Goal: Use online tool/utility: Utilize a website feature to perform a specific function

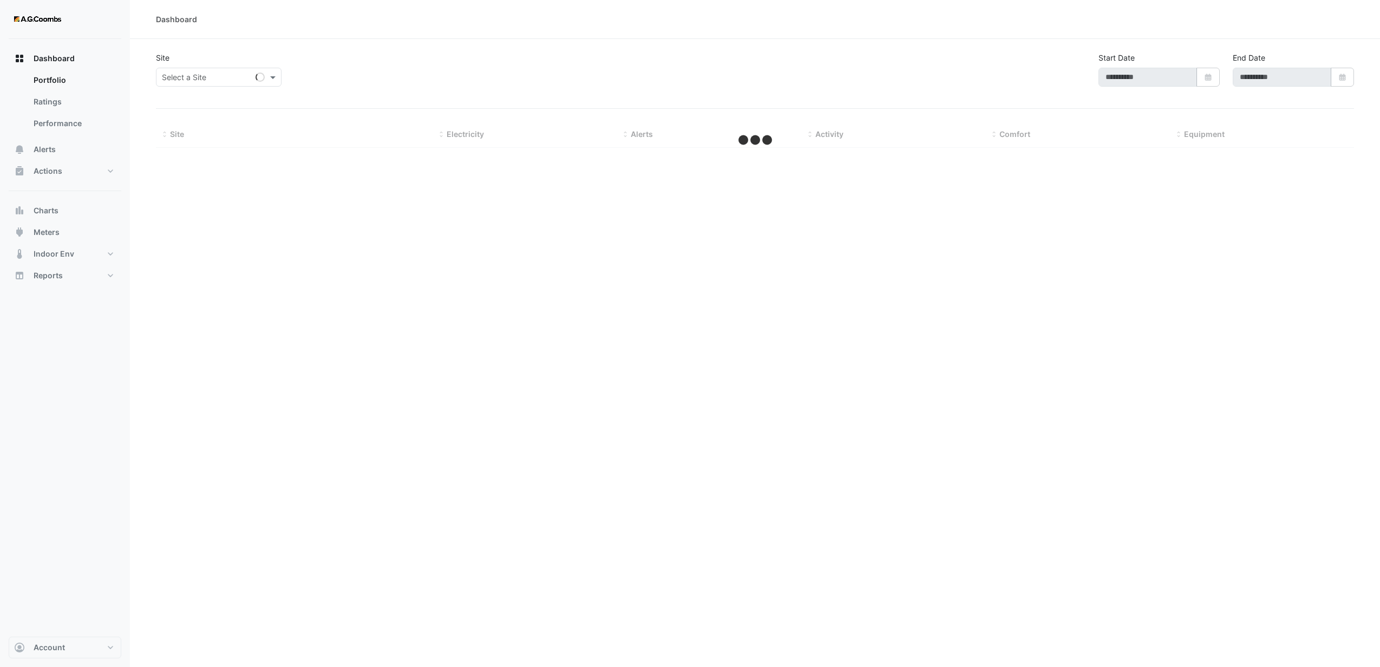
click at [646, 287] on div "Dashboard Site Select a Site Start Date Select Date End Date Select Date Hide m…" at bounding box center [755, 333] width 1250 height 667
type input "**********"
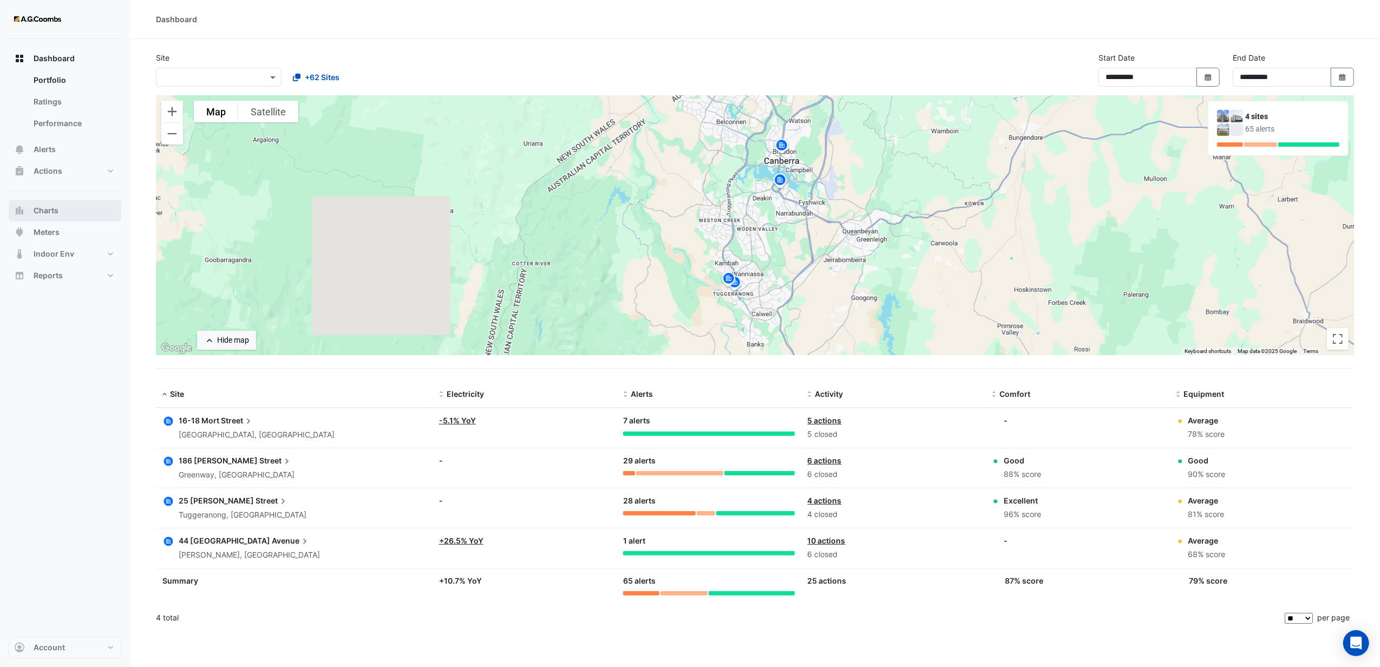
click at [53, 211] on span "Charts" at bounding box center [46, 210] width 25 height 11
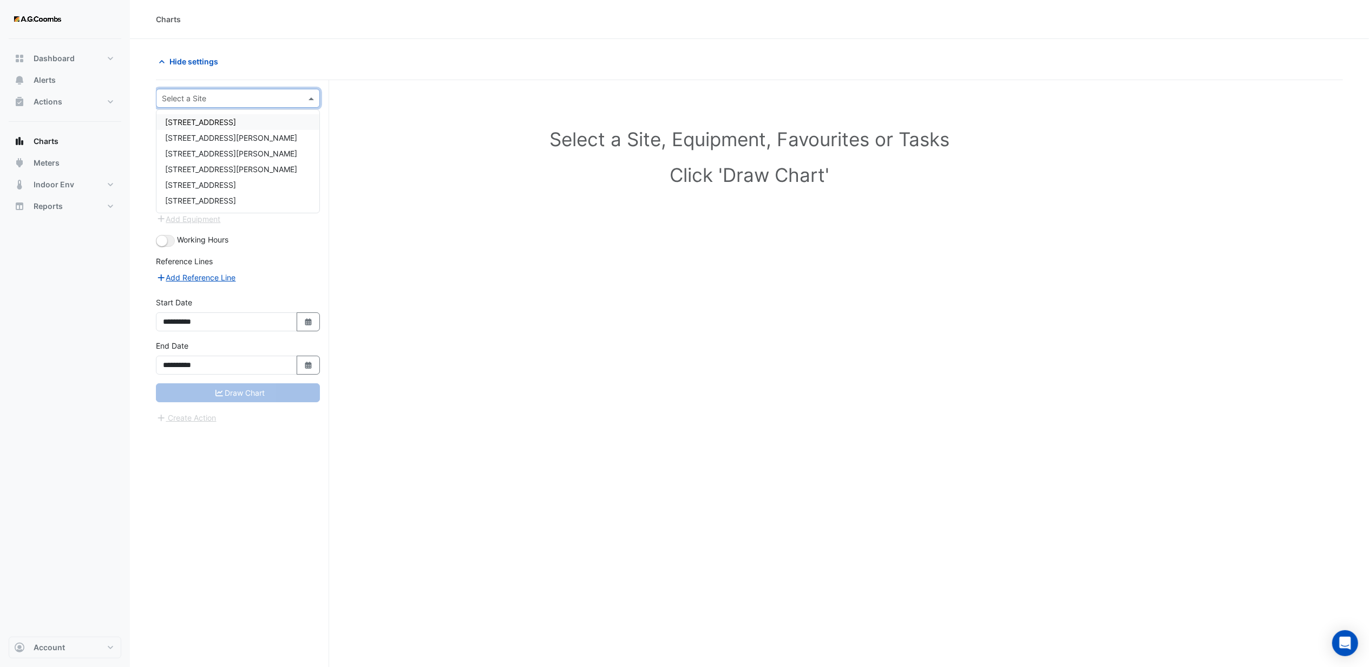
click at [217, 102] on input "text" at bounding box center [227, 98] width 130 height 11
click at [215, 120] on span "[STREET_ADDRESS]" at bounding box center [200, 121] width 71 height 9
drag, startPoint x: 395, startPoint y: 134, endPoint x: 336, endPoint y: 141, distance: 59.4
click at [395, 135] on h1 "Select a Site, Equipment, Favourites or Tasks" at bounding box center [749, 139] width 1139 height 23
click at [223, 124] on div "Equipment" at bounding box center [238, 130] width 146 height 19
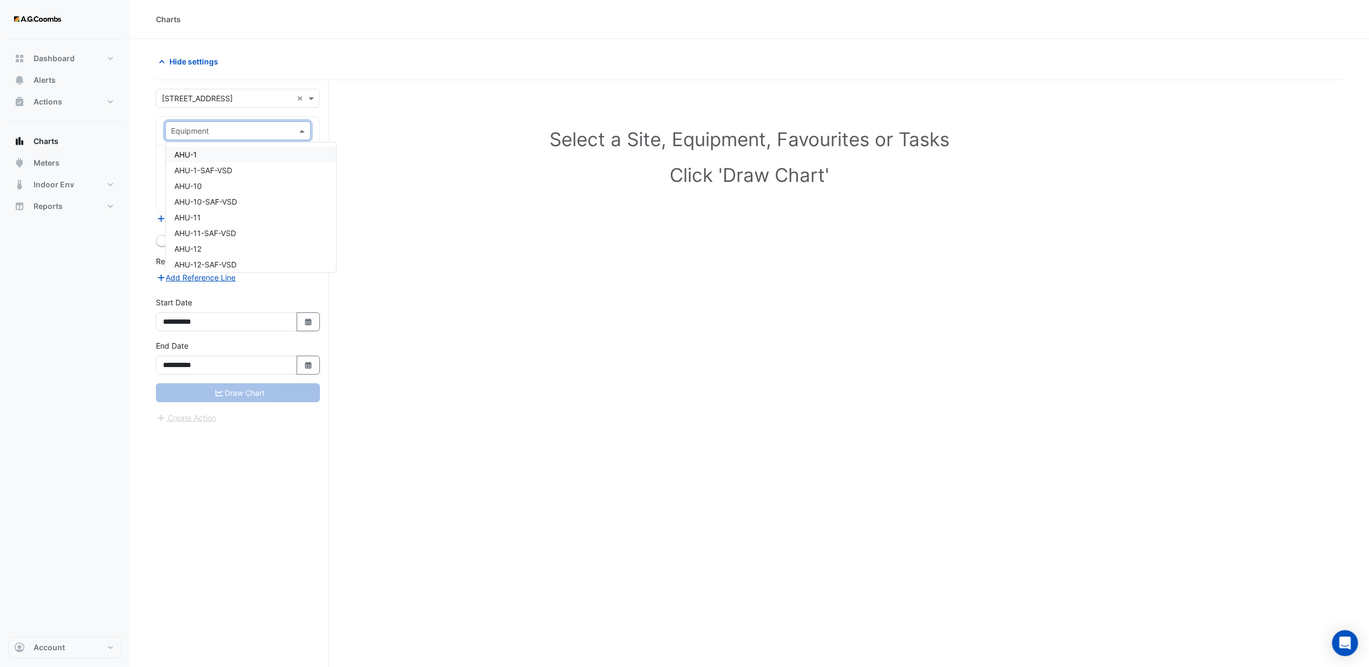
click at [185, 150] on span "AHU-1" at bounding box center [185, 154] width 23 height 9
click at [211, 160] on input "text" at bounding box center [231, 164] width 121 height 11
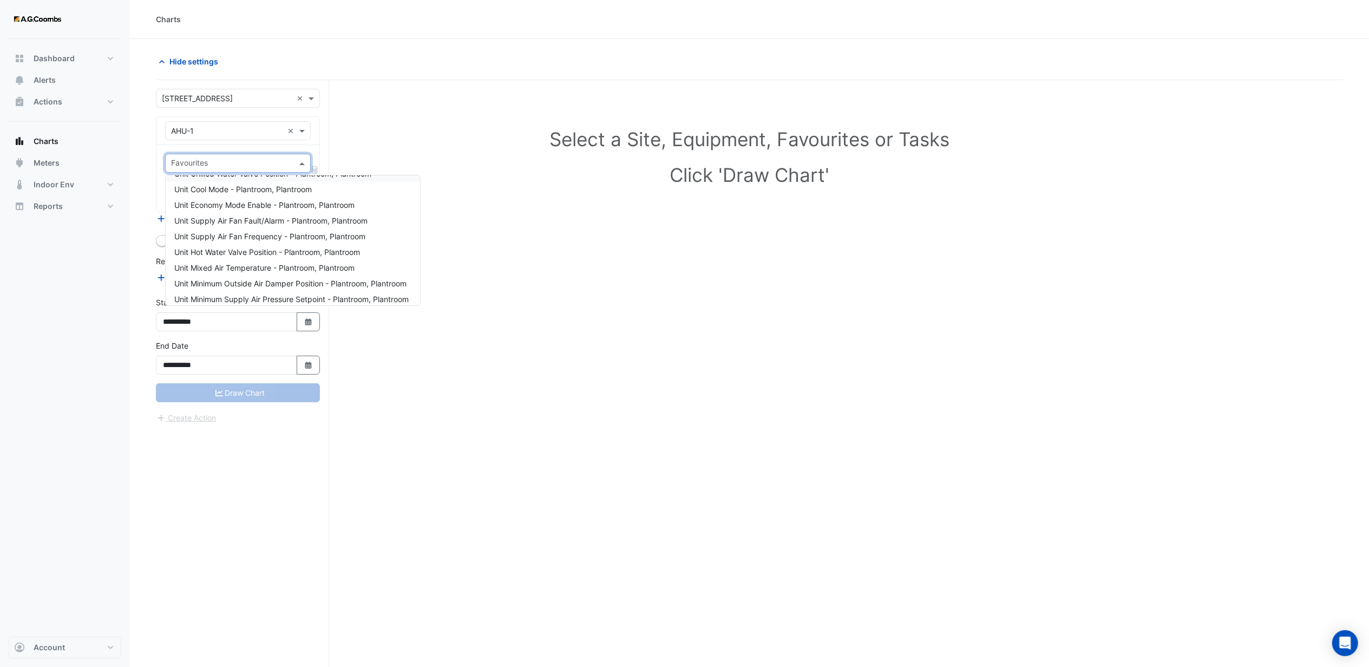
scroll to position [144, 0]
click at [235, 204] on span "Unit Minimum Outside Air Damper Position - Plantroom, Plantroom" at bounding box center [290, 200] width 232 height 9
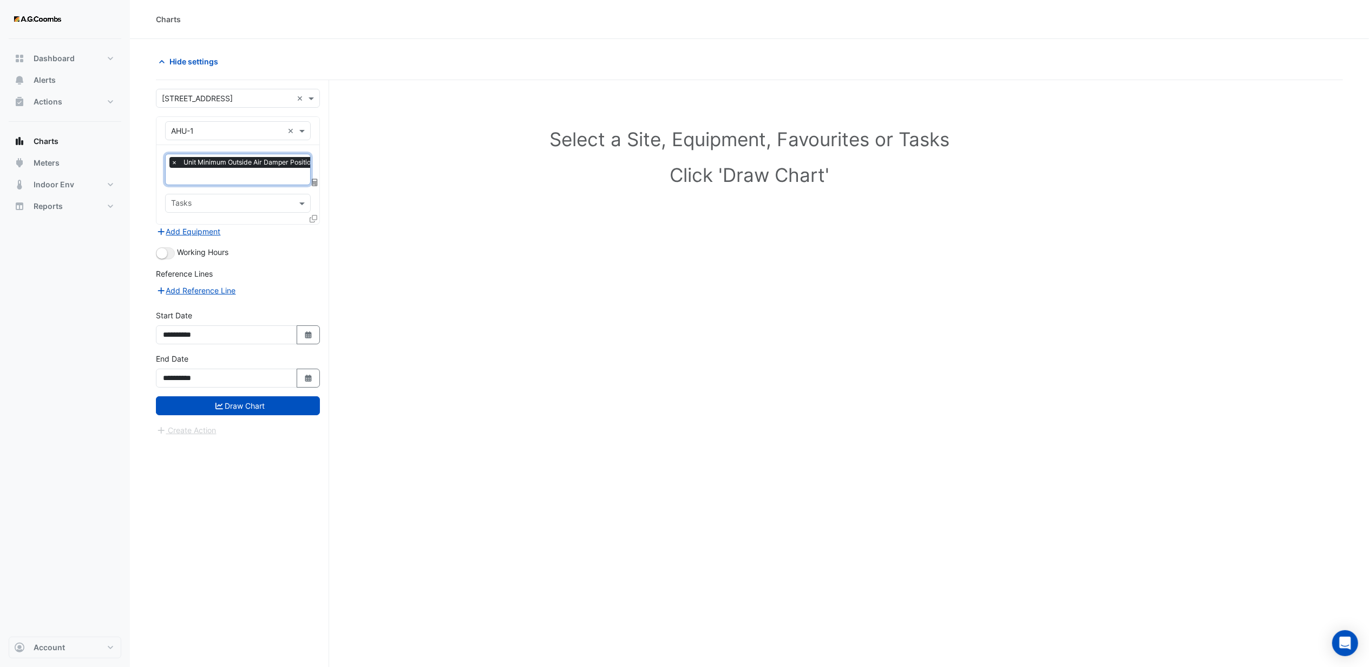
click at [214, 180] on input "text" at bounding box center [282, 177] width 222 height 11
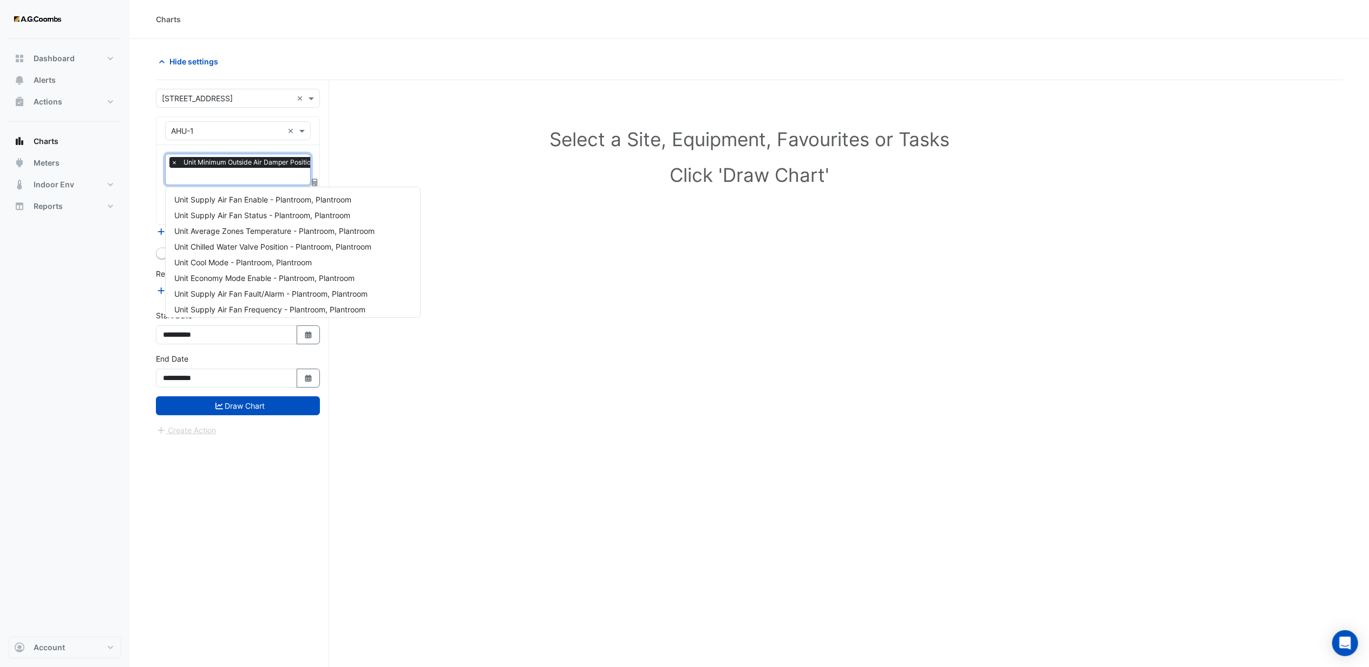
scroll to position [161, 0]
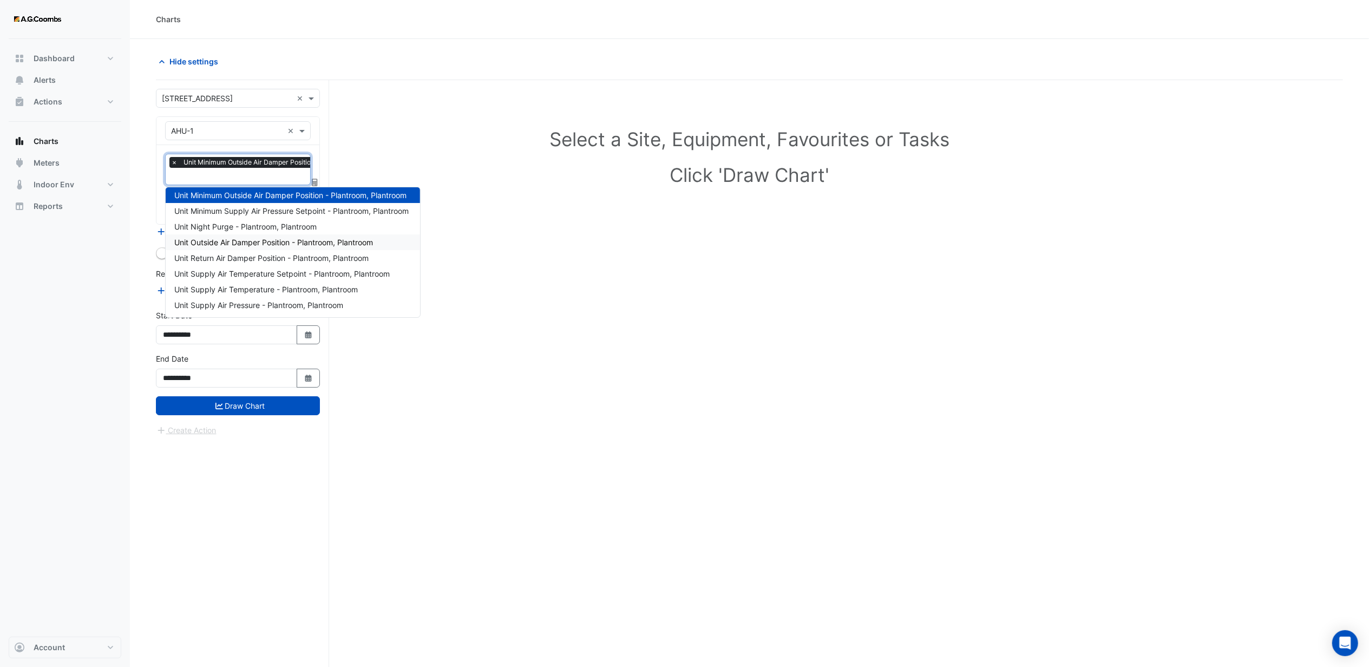
click at [223, 239] on span "Unit Outside Air Damper Position - Plantroom, Plantroom" at bounding box center [273, 242] width 199 height 9
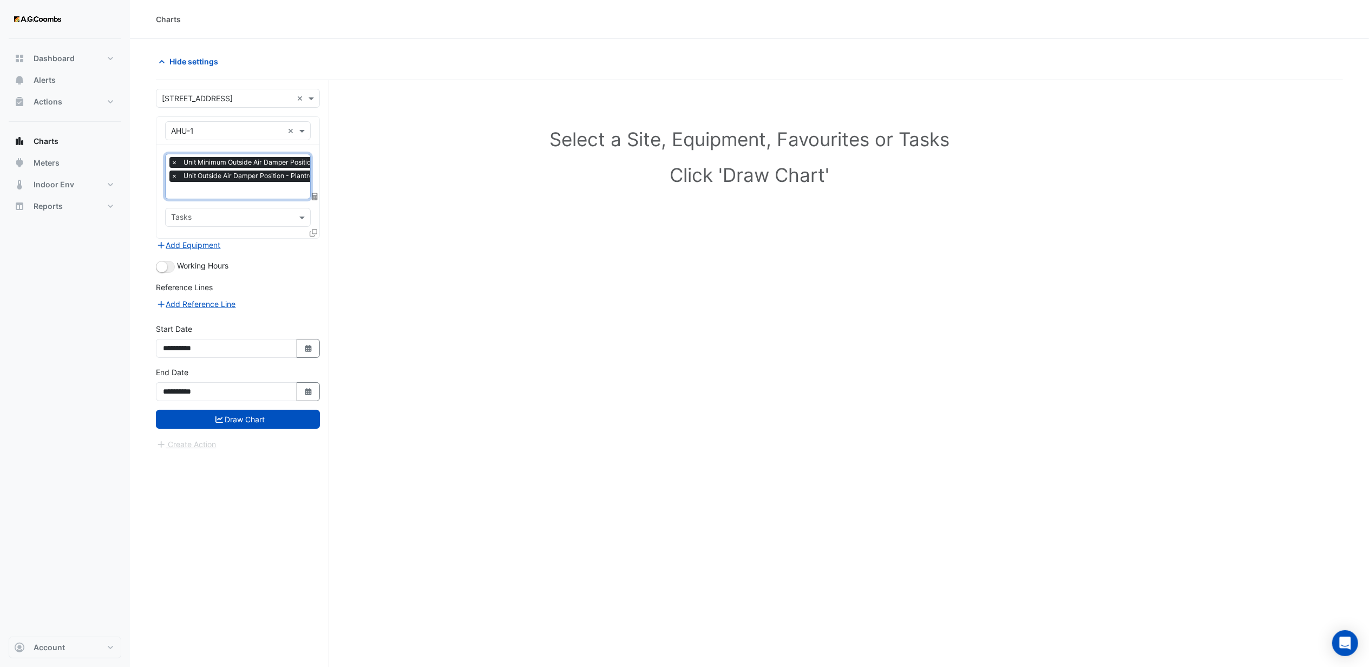
click at [191, 194] on input "text" at bounding box center [282, 191] width 222 height 11
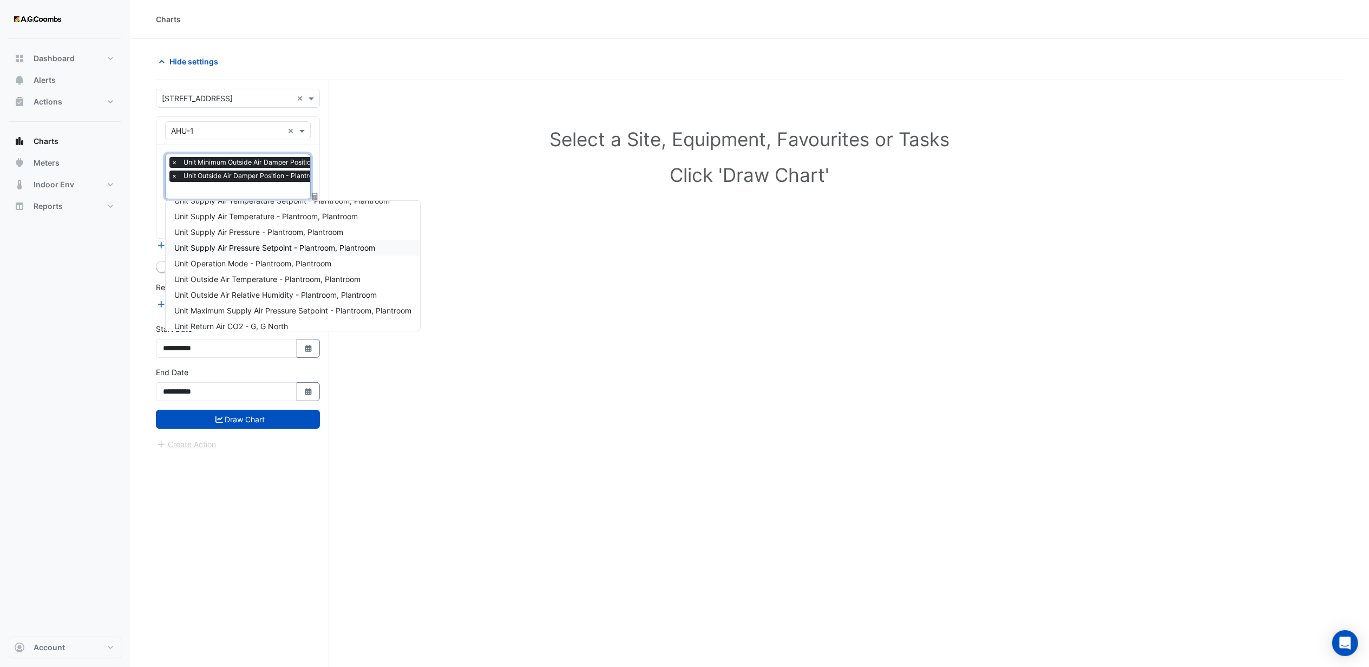
scroll to position [280, 0]
click at [217, 294] on span "Unit Return Air CO2 - G, G North" at bounding box center [231, 293] width 114 height 9
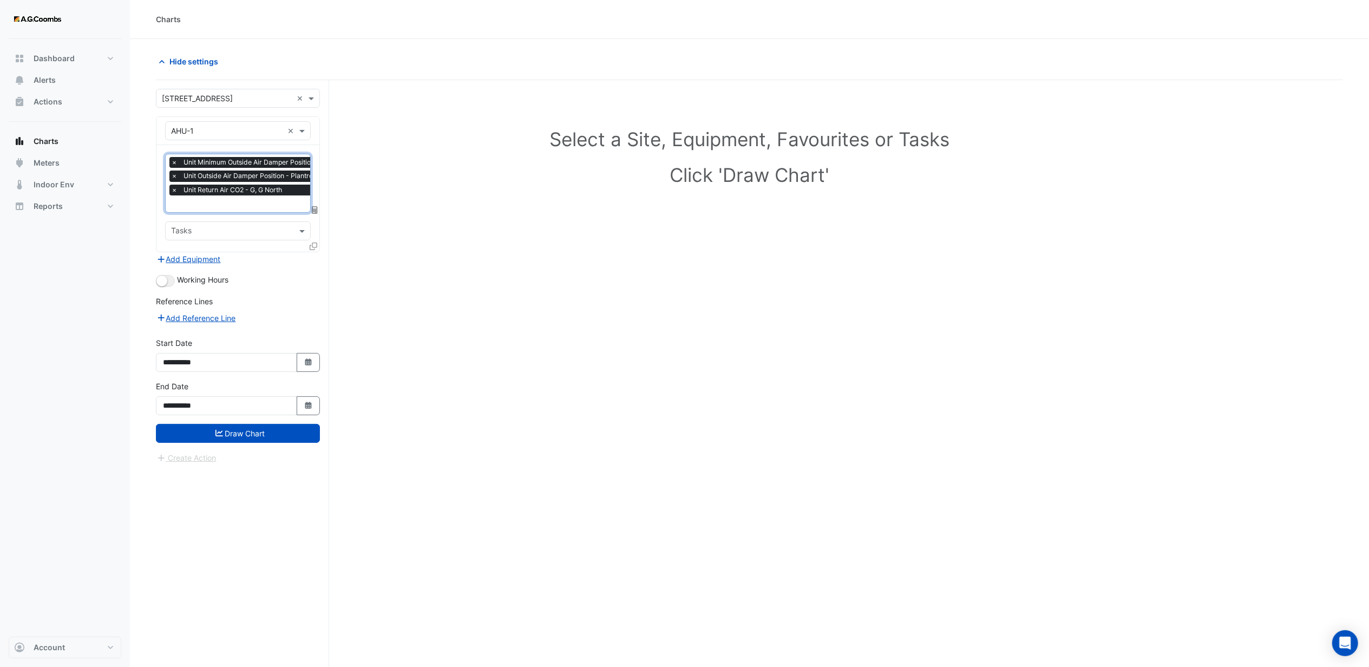
click at [234, 205] on input "text" at bounding box center [282, 204] width 222 height 11
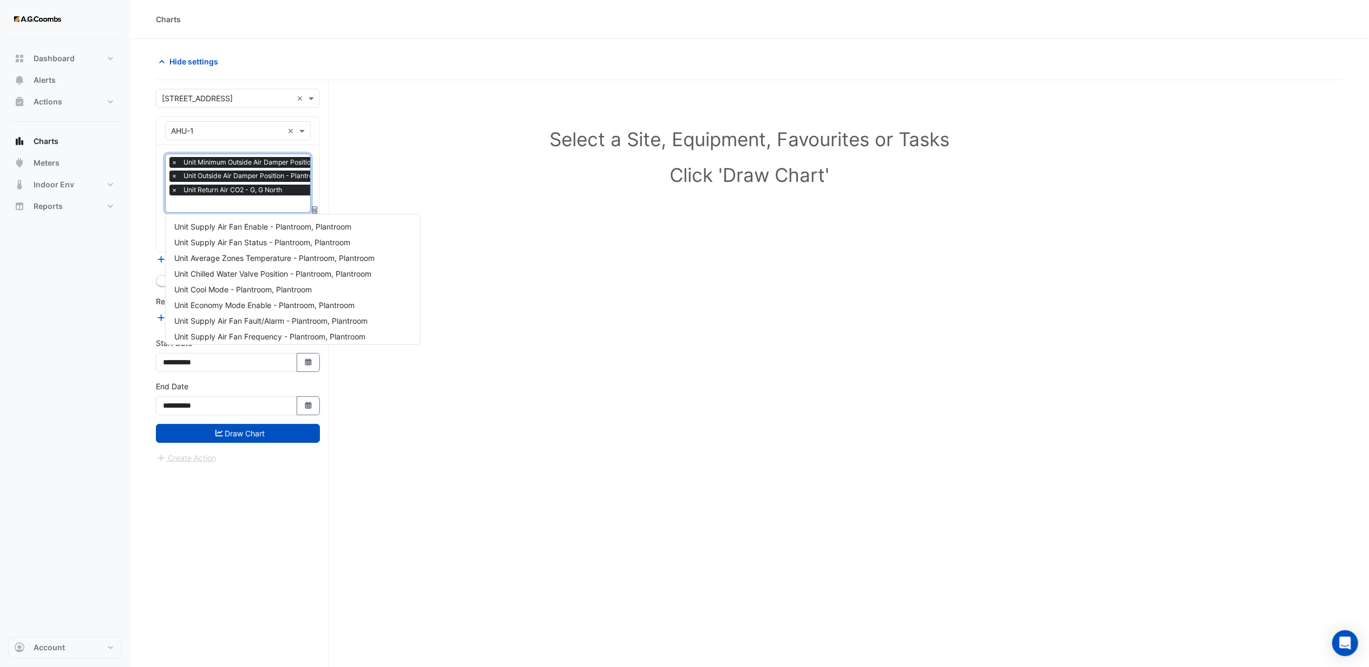
scroll to position [287, 0]
click at [114, 293] on div "Dashboard Portfolio Ratings Performance Alerts Actions Site Manager Charts" at bounding box center [65, 338] width 113 height 598
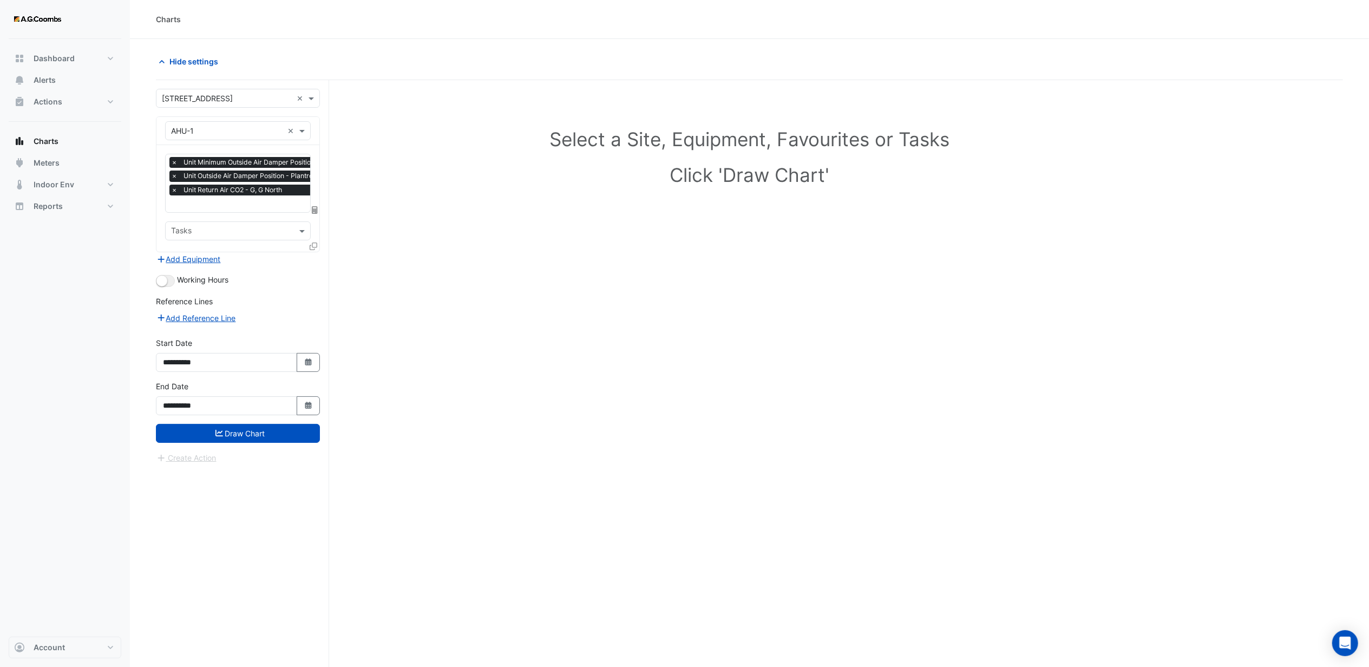
click at [625, 293] on div "Select a Site, Equipment, Favourites or Tasks Click 'Draw Chart'" at bounding box center [749, 394] width 1187 height 628
click at [197, 256] on button "Add Equipment" at bounding box center [188, 259] width 65 height 12
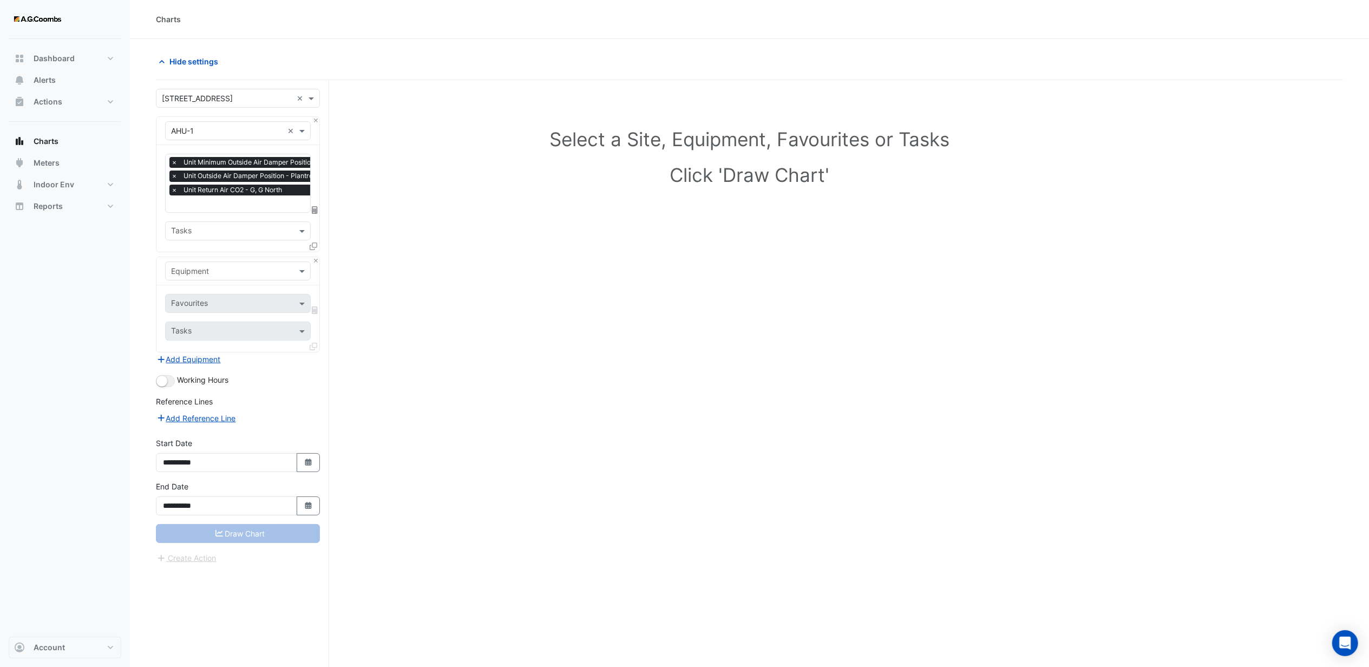
click at [198, 264] on div "Equipment" at bounding box center [238, 270] width 146 height 19
click at [191, 325] on span "AHU-10" at bounding box center [188, 326] width 28 height 9
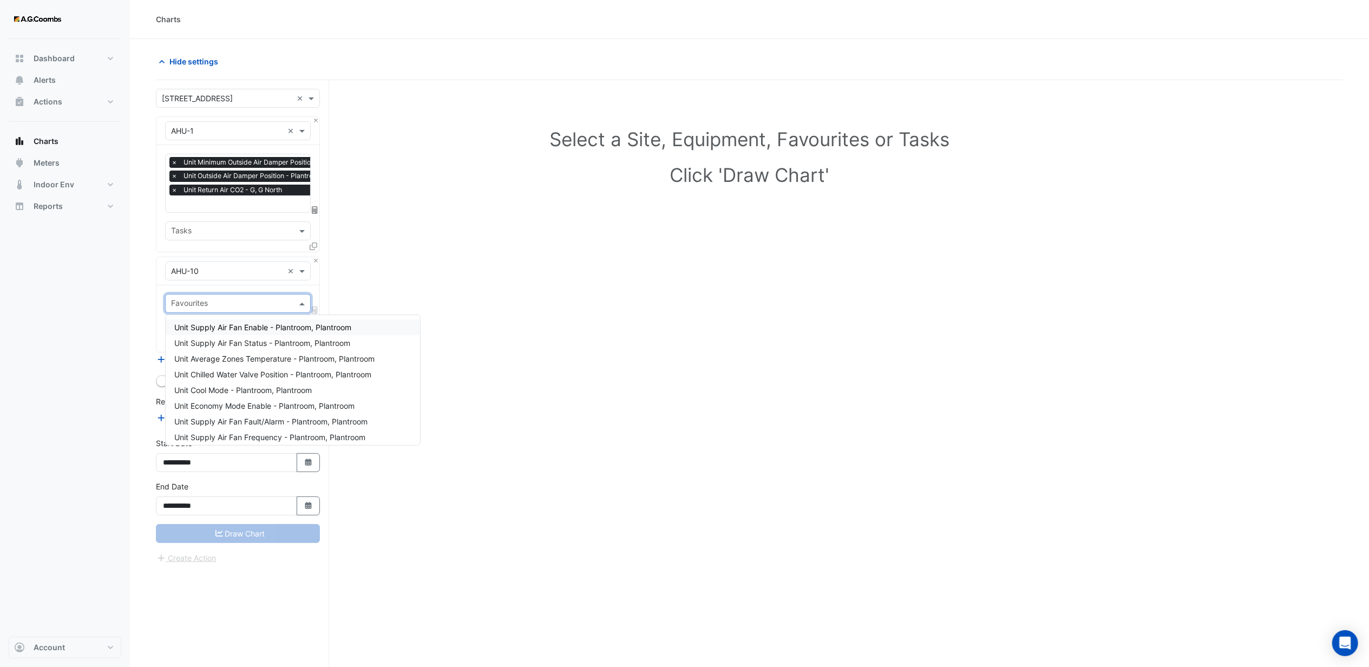
click at [191, 301] on input "text" at bounding box center [231, 304] width 121 height 11
click at [236, 410] on span "Unit Minimum Outside Air Damper Position - Plantroom, Plantroom" at bounding box center [290, 412] width 232 height 9
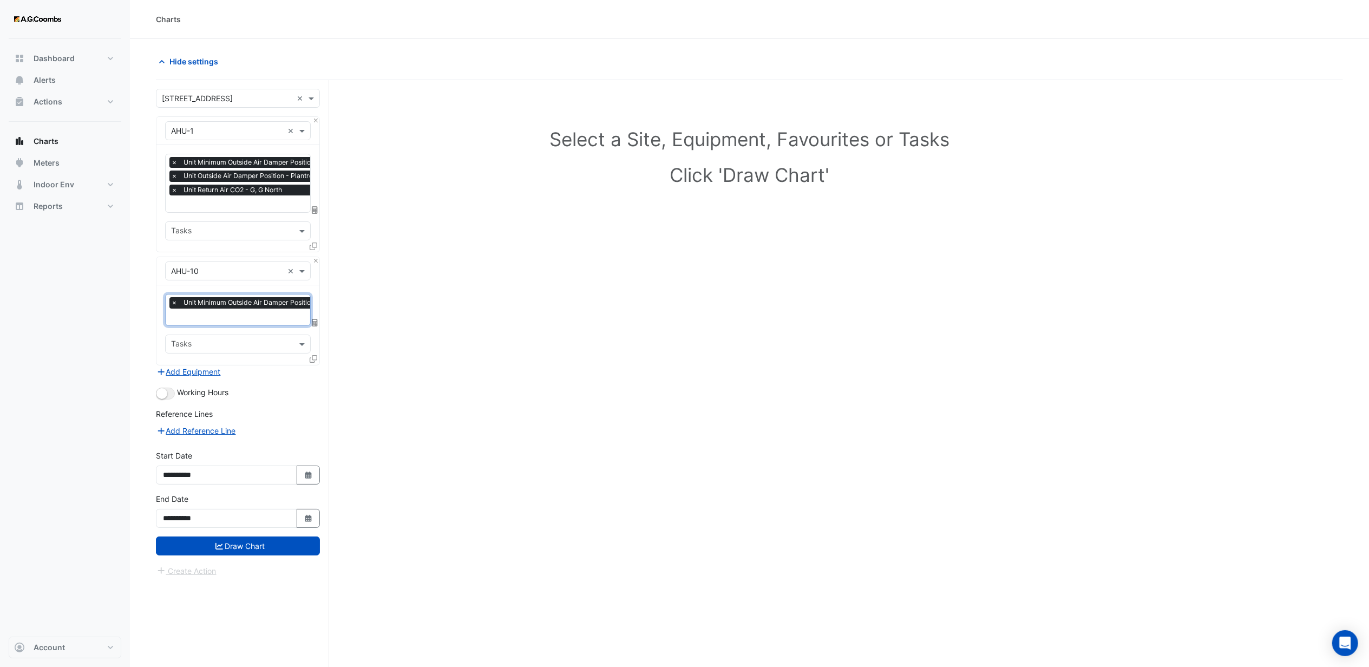
click at [224, 323] on div at bounding box center [281, 318] width 224 height 14
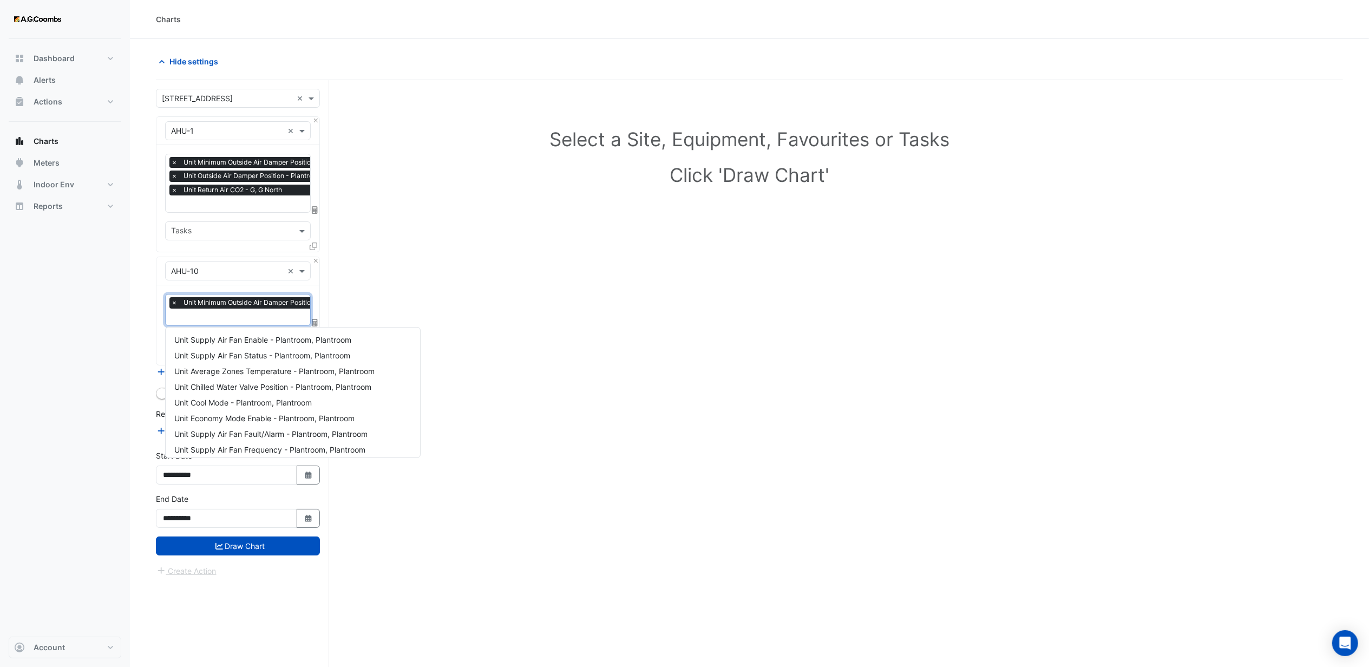
scroll to position [161, 0]
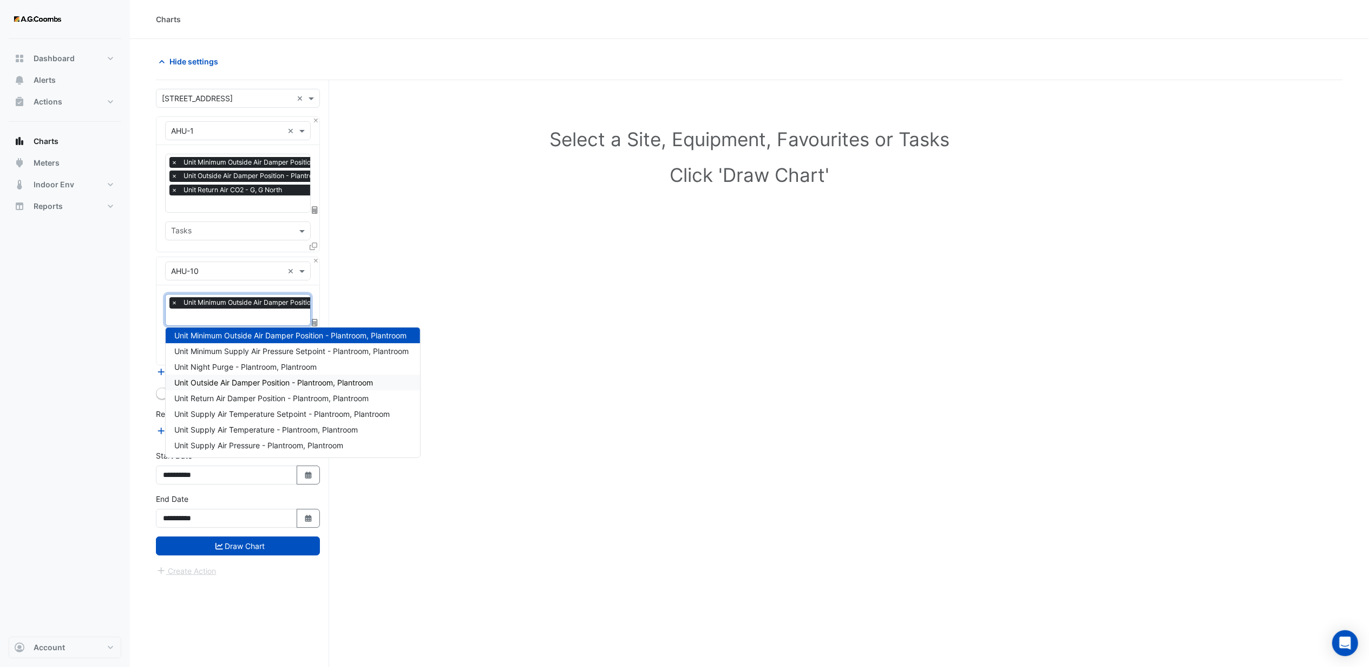
click at [228, 378] on span "Unit Outside Air Damper Position - Plantroom, Plantroom" at bounding box center [273, 382] width 199 height 9
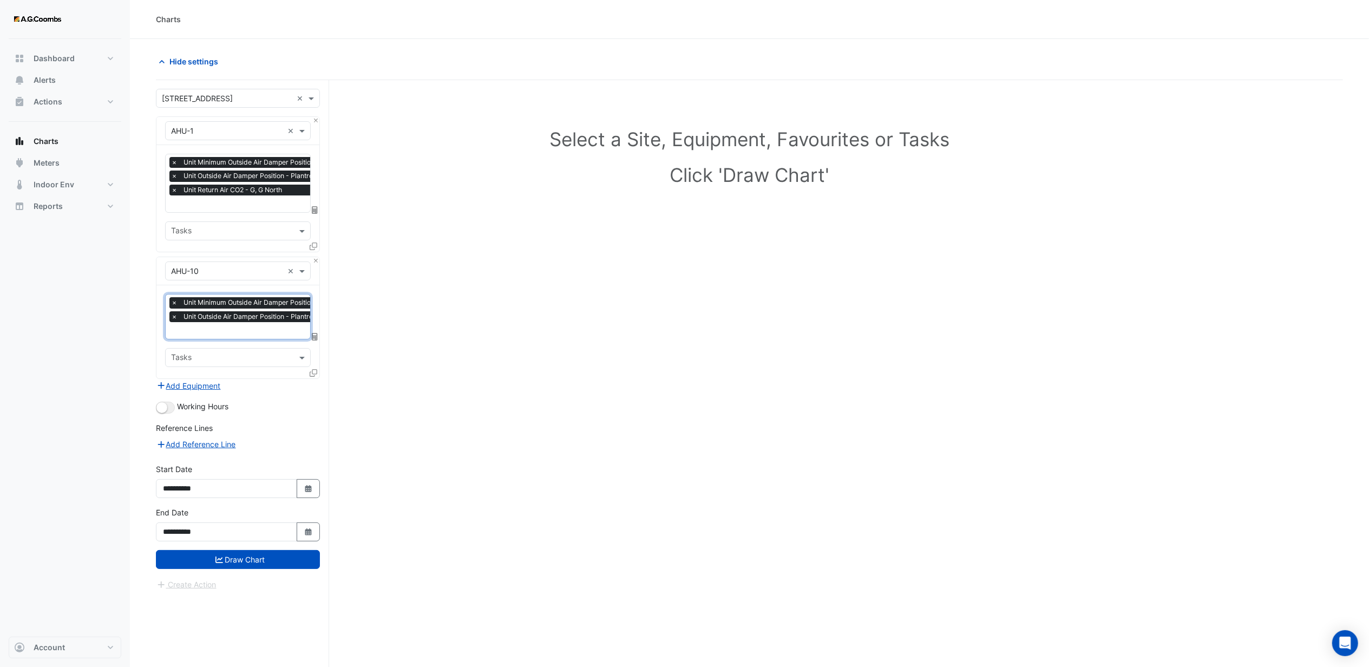
click at [213, 337] on div at bounding box center [281, 332] width 224 height 14
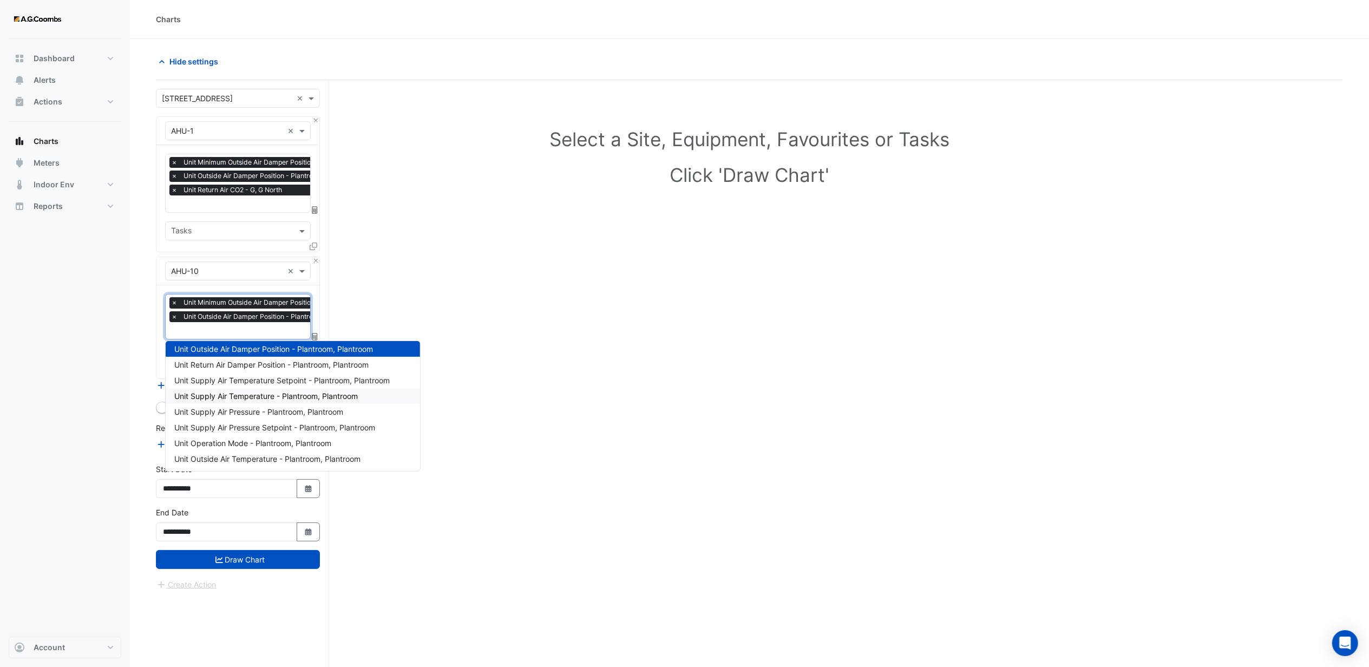
scroll to position [280, 0]
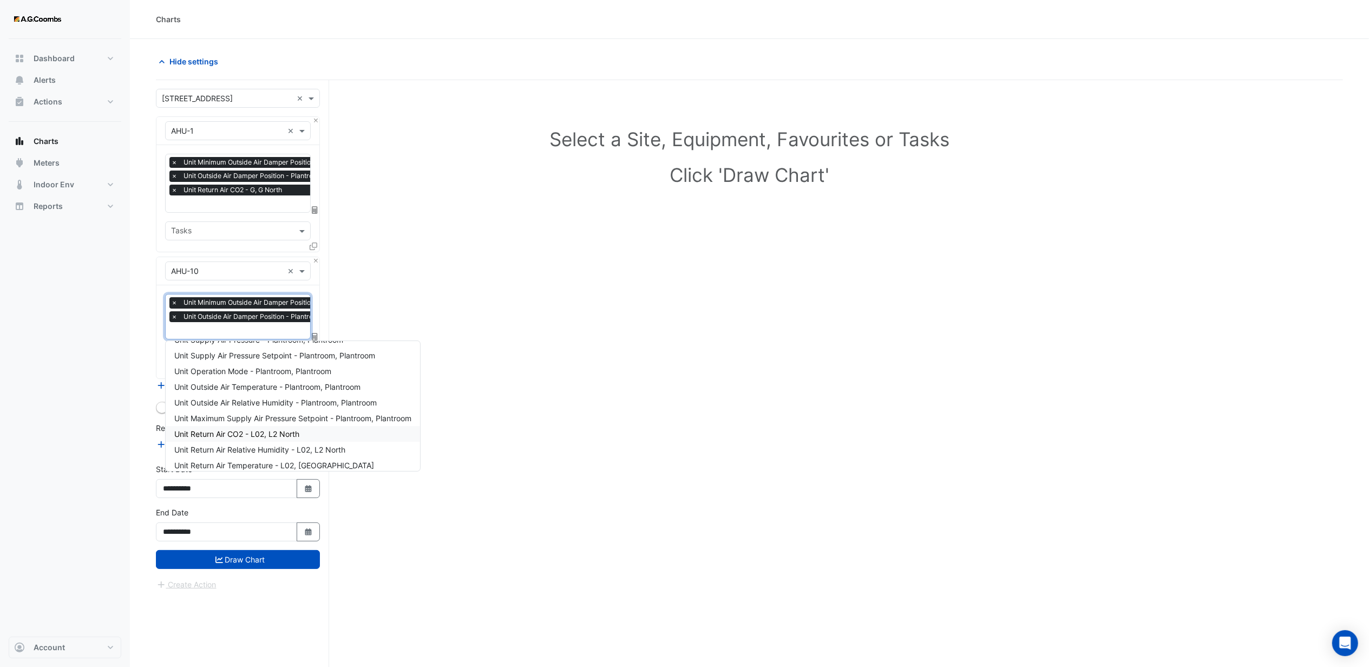
click at [232, 434] on span "Unit Return Air CO2 - L02, L2 North" at bounding box center [236, 433] width 125 height 9
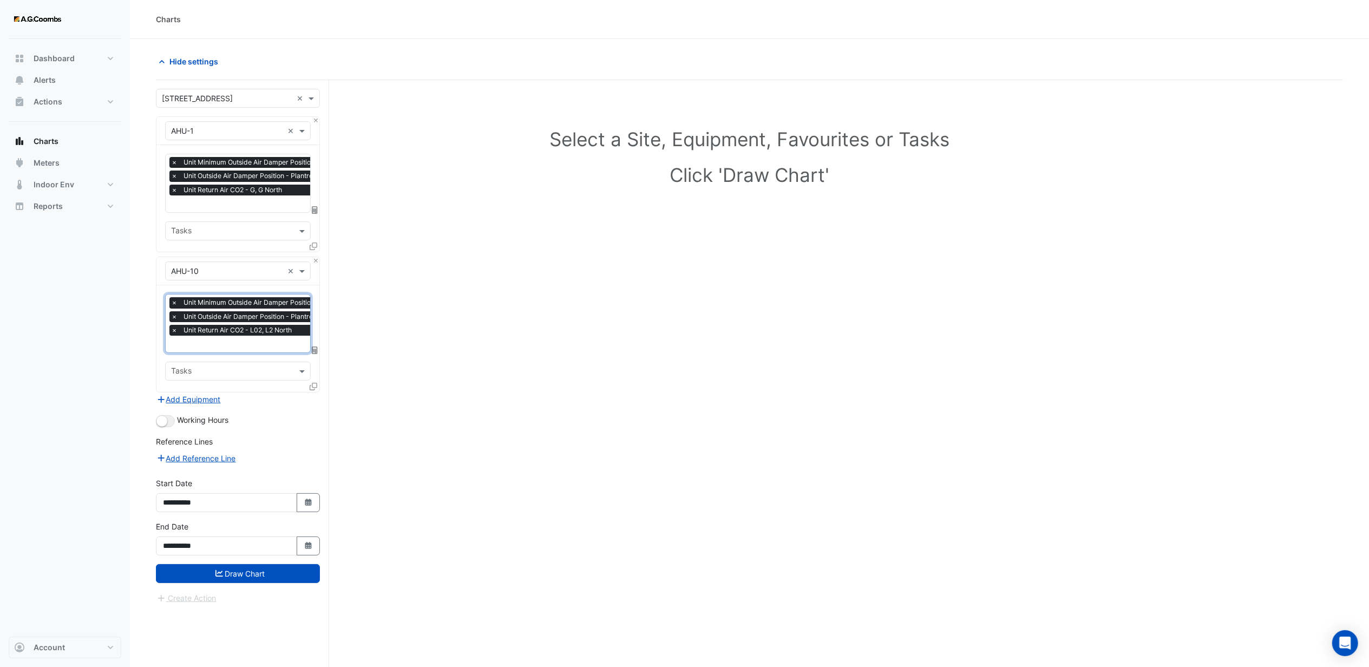
click at [285, 410] on form "× [STREET_ADDRESS] × × AHU-1 × × Unit Minimum Outside Air Damper Position - Pla…" at bounding box center [238, 346] width 164 height 515
click at [301, 503] on button "Select Date" at bounding box center [309, 502] width 24 height 19
select select "*"
click at [258, 360] on select "**** **** **** **** **** **** **** **** **** **** ****" at bounding box center [246, 359] width 41 height 16
select select "****"
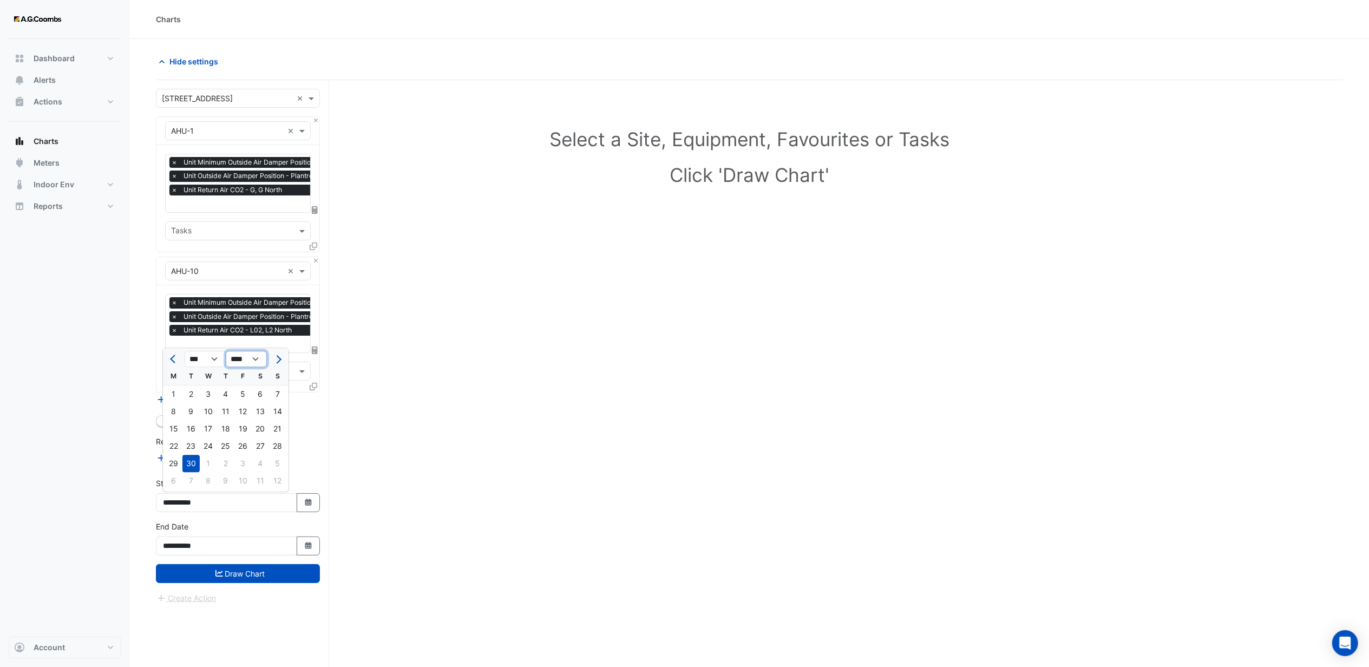
click at [226, 351] on select "**** **** **** **** **** **** **** **** **** **** ****" at bounding box center [246, 359] width 41 height 16
click at [213, 359] on select "*** *** *** *** *** *** *** *** *** *** *** ***" at bounding box center [205, 359] width 41 height 16
select select "*"
click at [185, 351] on select "*** *** *** *** *** *** *** *** *** *** *** ***" at bounding box center [205, 359] width 41 height 16
click at [275, 398] on div "1" at bounding box center [277, 393] width 17 height 17
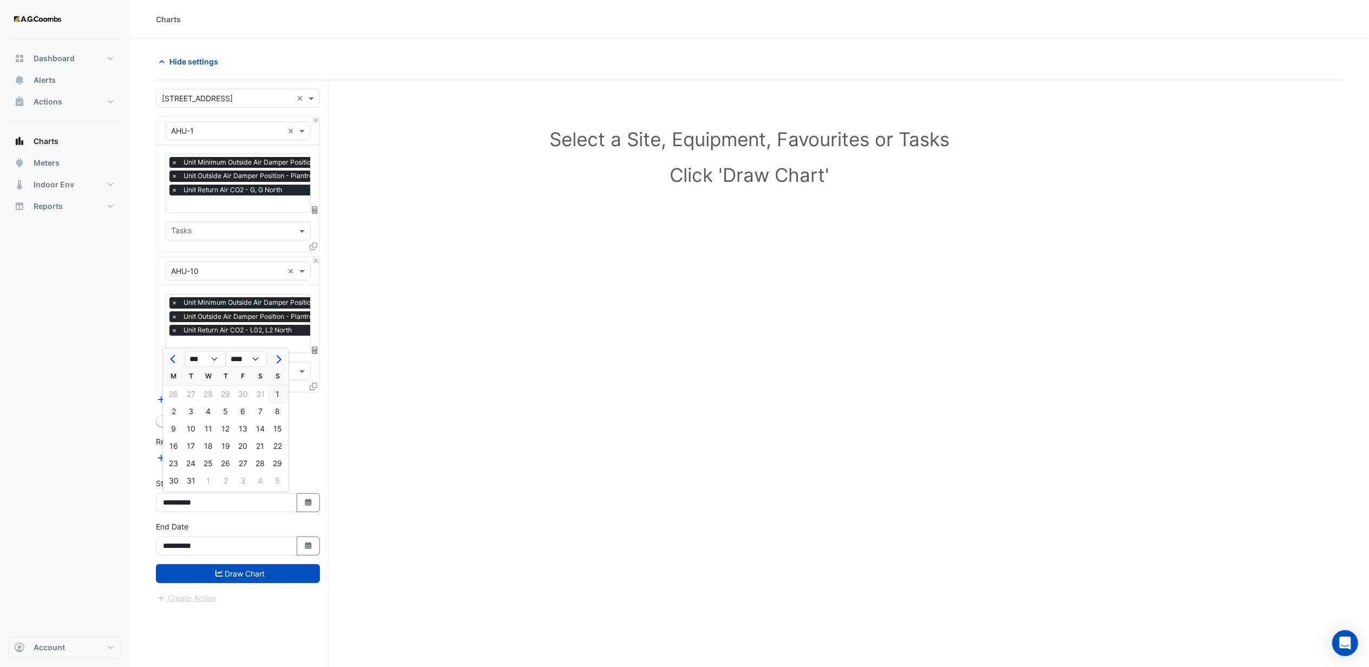
type input "**********"
click at [226, 574] on button "Draw Chart" at bounding box center [238, 573] width 164 height 19
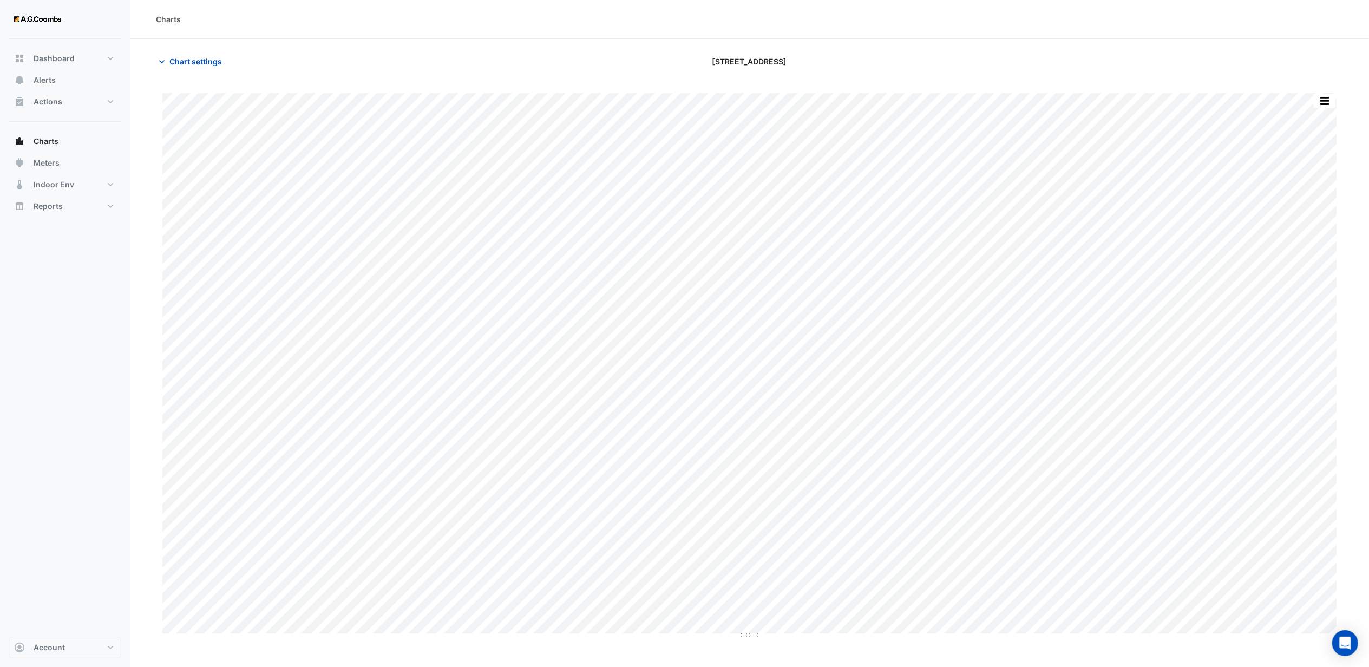
click at [78, 455] on div "Dashboard Portfolio Ratings Performance Alerts Actions Site Manager Charts" at bounding box center [65, 338] width 113 height 598
click at [845, 53] on div "[STREET_ADDRESS]" at bounding box center [749, 61] width 400 height 19
click at [689, 24] on div "Charts" at bounding box center [749, 19] width 1187 height 11
click at [1330, 100] on button "button" at bounding box center [1325, 101] width 22 height 14
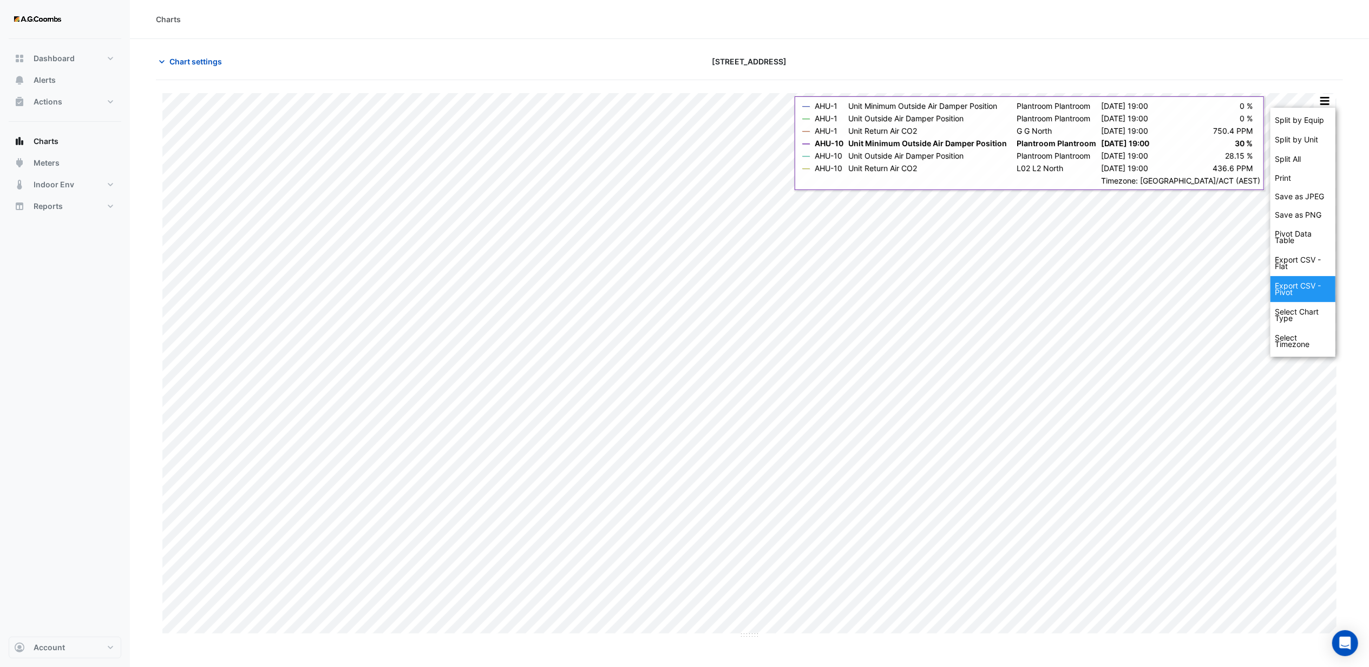
click at [1306, 289] on div "Export CSV - Pivot" at bounding box center [1302, 289] width 65 height 26
click at [1281, 287] on div "Export CSV - Pivot" at bounding box center [1302, 289] width 65 height 26
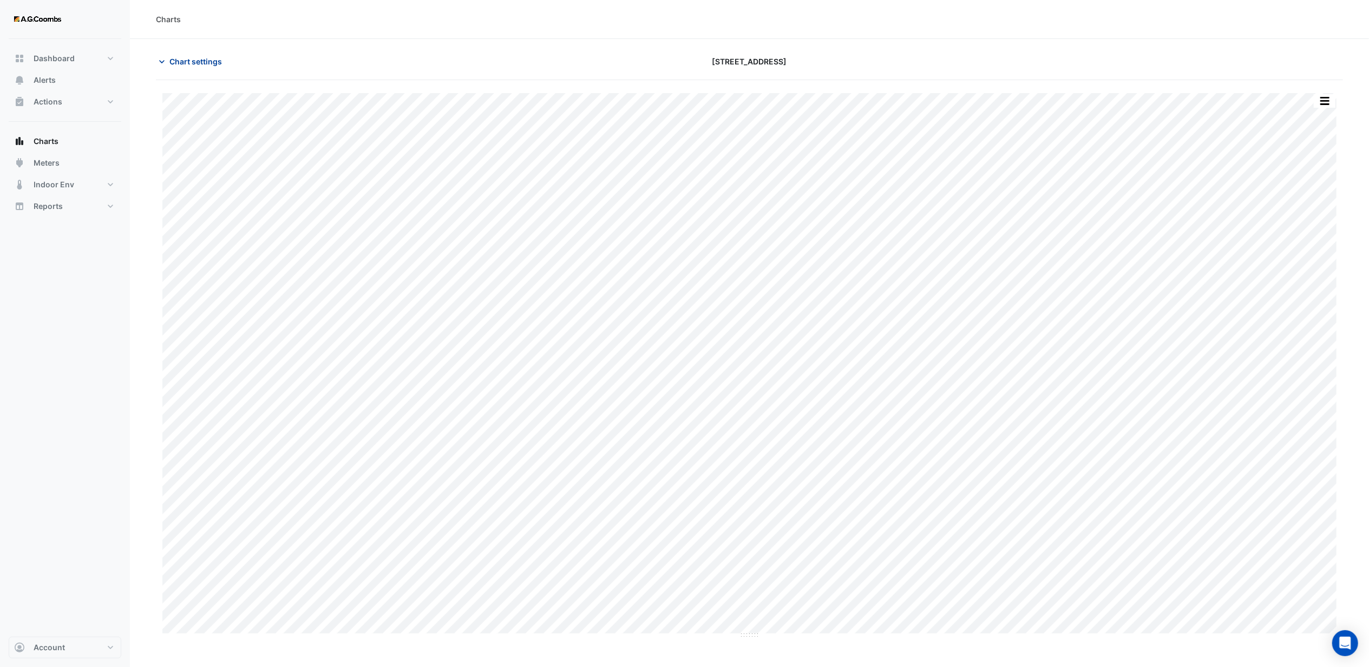
click at [206, 60] on span "Chart settings" at bounding box center [195, 61] width 53 height 11
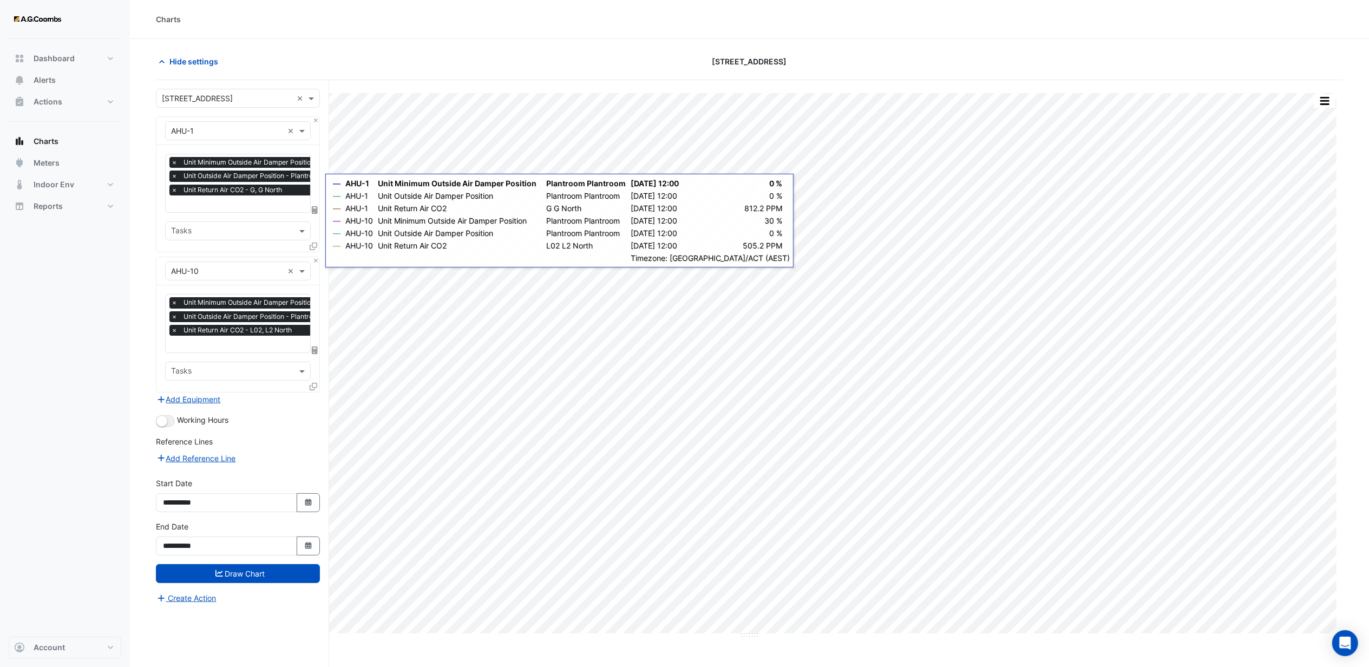
click at [195, 201] on input "text" at bounding box center [282, 204] width 222 height 11
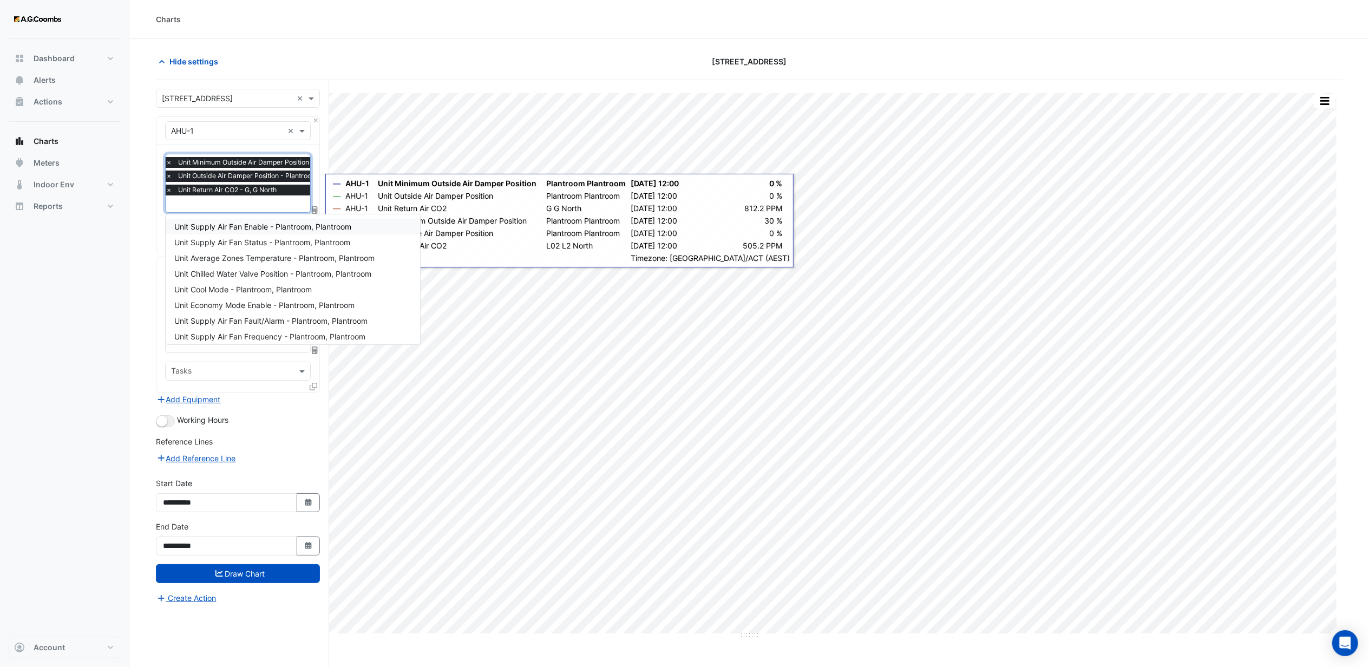
click at [211, 230] on span "Unit Supply Air Fan Enable - Plantroom, Plantroom" at bounding box center [262, 226] width 177 height 9
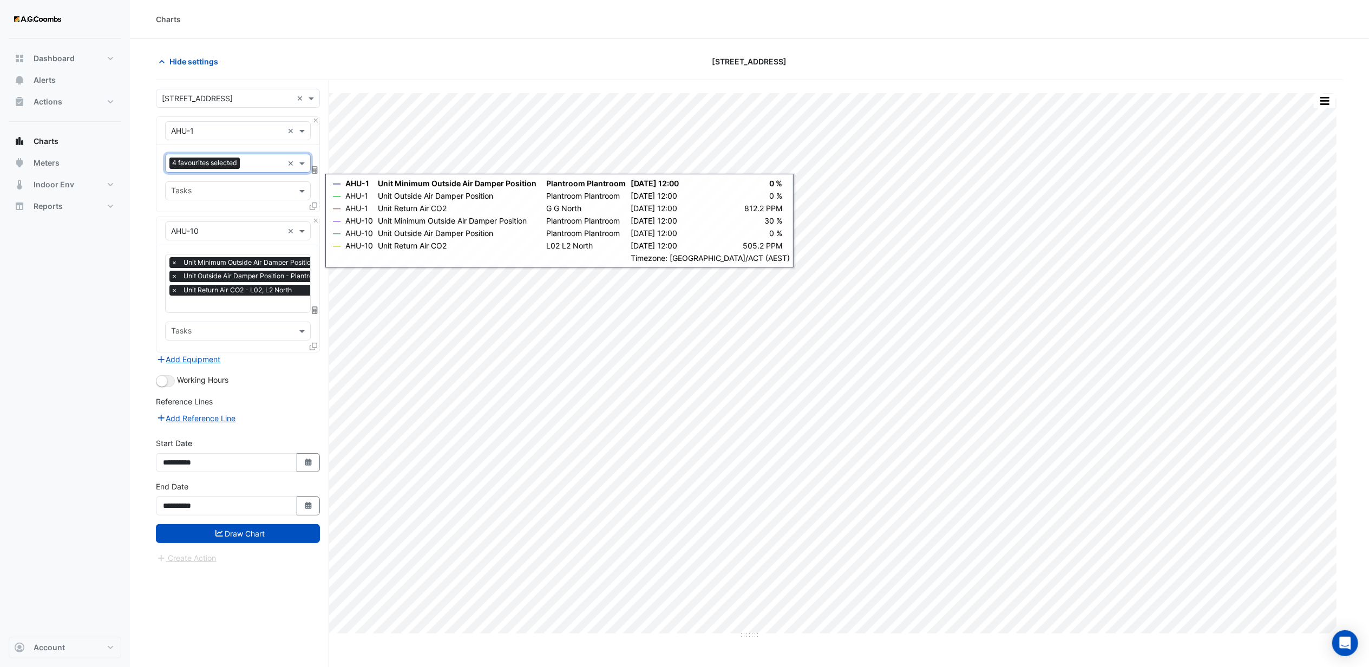
click at [215, 303] on input "text" at bounding box center [282, 304] width 222 height 11
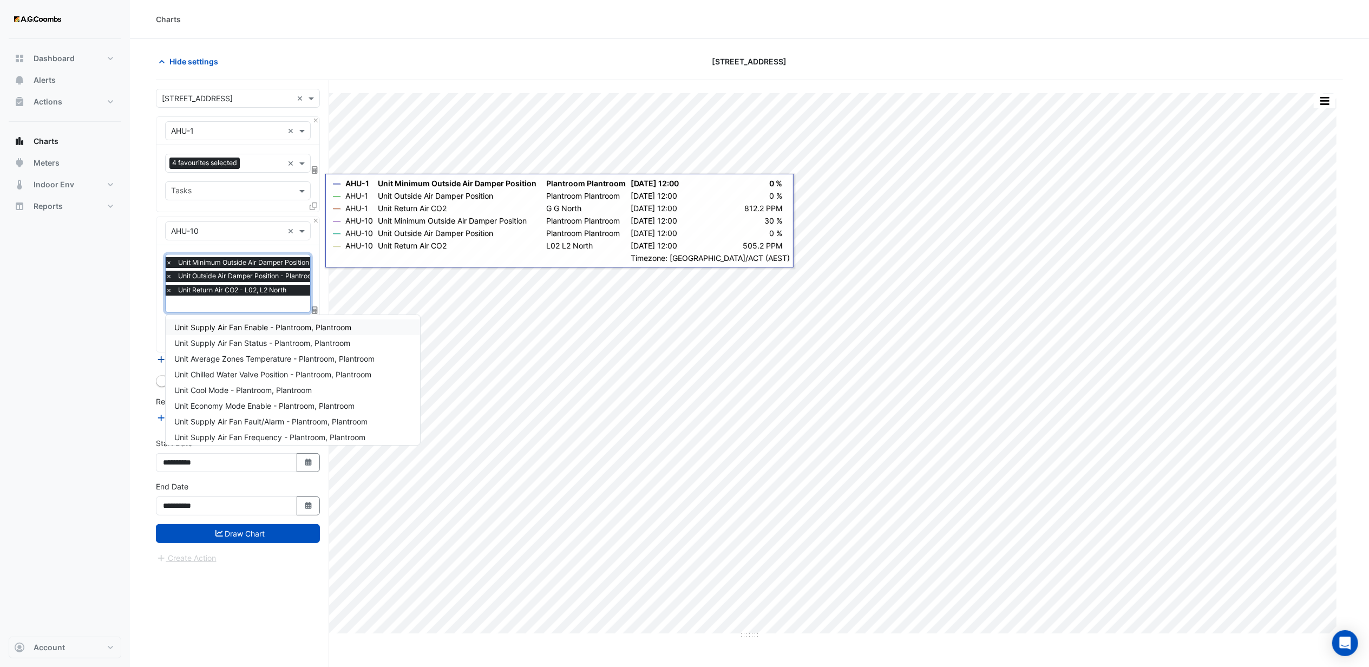
click at [218, 327] on span "Unit Supply Air Fan Enable - Plantroom, Plantroom" at bounding box center [262, 327] width 177 height 9
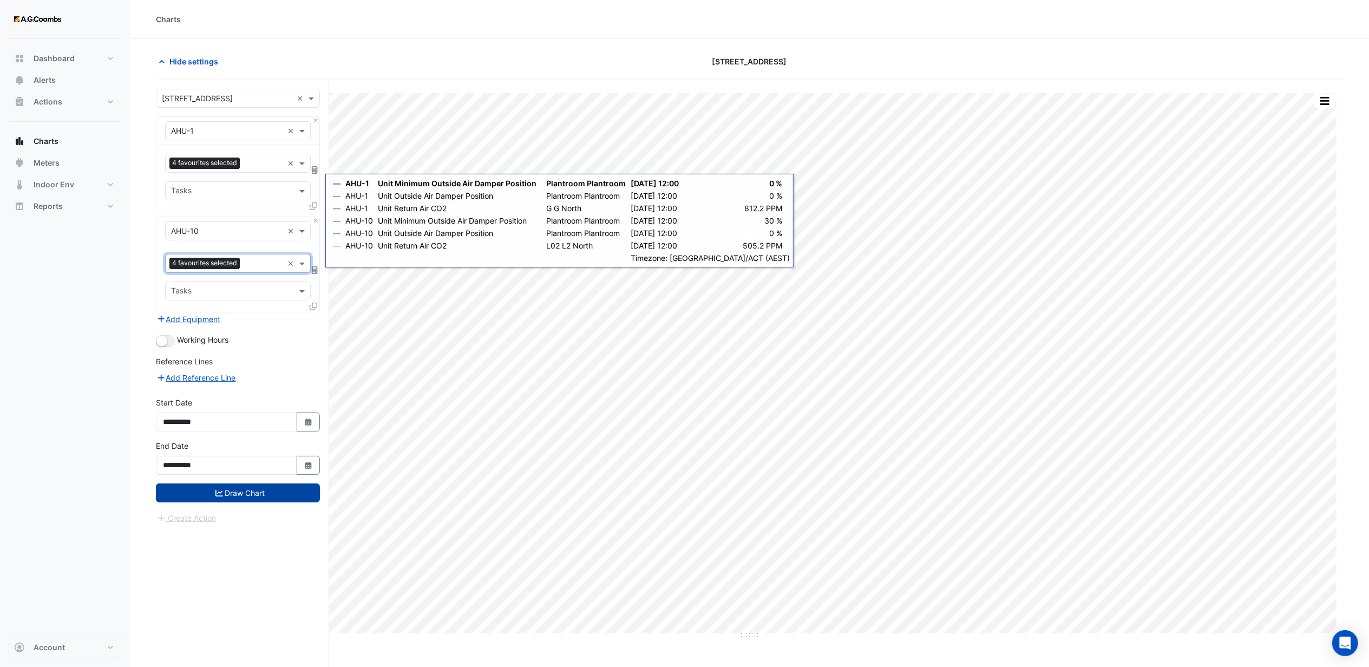
click at [251, 499] on button "Draw Chart" at bounding box center [238, 492] width 164 height 19
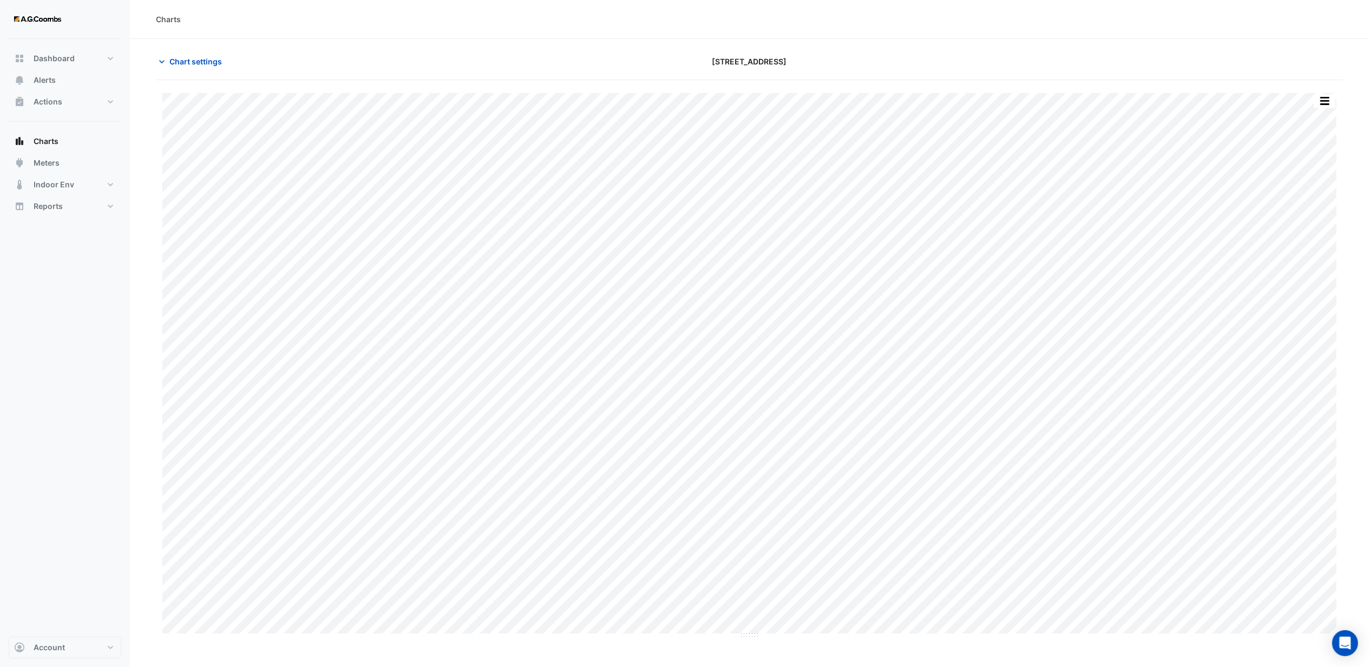
click at [57, 405] on div "Dashboard Portfolio Ratings Performance Alerts Actions Site Manager Charts" at bounding box center [65, 338] width 113 height 598
click at [1174, 77] on div "Chart settings [STREET_ADDRESS]" at bounding box center [749, 66] width 1187 height 28
click at [1092, 57] on div at bounding box center [1149, 61] width 400 height 19
click at [1322, 98] on button "button" at bounding box center [1325, 101] width 22 height 14
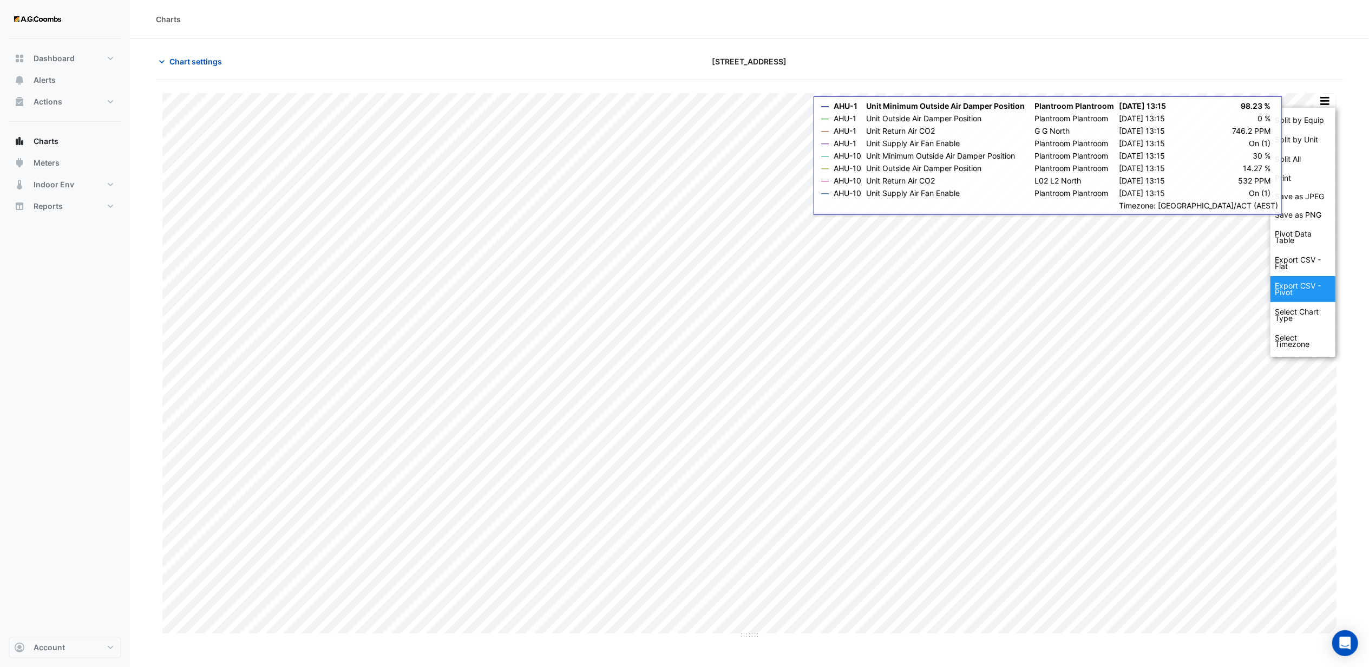
click at [1295, 296] on div "Export CSV - Pivot" at bounding box center [1302, 289] width 65 height 26
click at [1106, 39] on section "Chart settings [STREET_ADDRESS] Split by Equip Split by Unit Split All Print Sa…" at bounding box center [749, 373] width 1239 height 669
click at [987, 26] on div "Charts" at bounding box center [749, 19] width 1239 height 39
click at [730, 40] on section "Chart settings [STREET_ADDRESS] Split by Equip Split by Unit Split All Print Sa…" at bounding box center [749, 373] width 1239 height 669
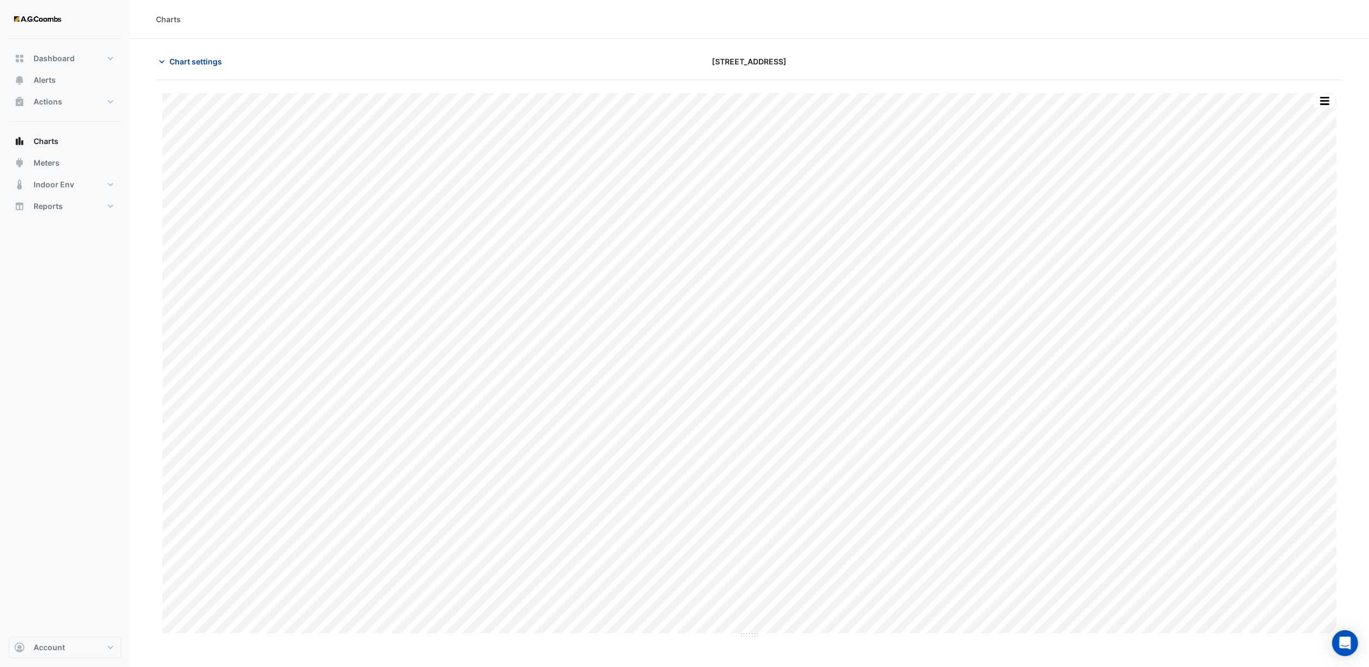
click at [175, 65] on span "Chart settings" at bounding box center [195, 61] width 53 height 11
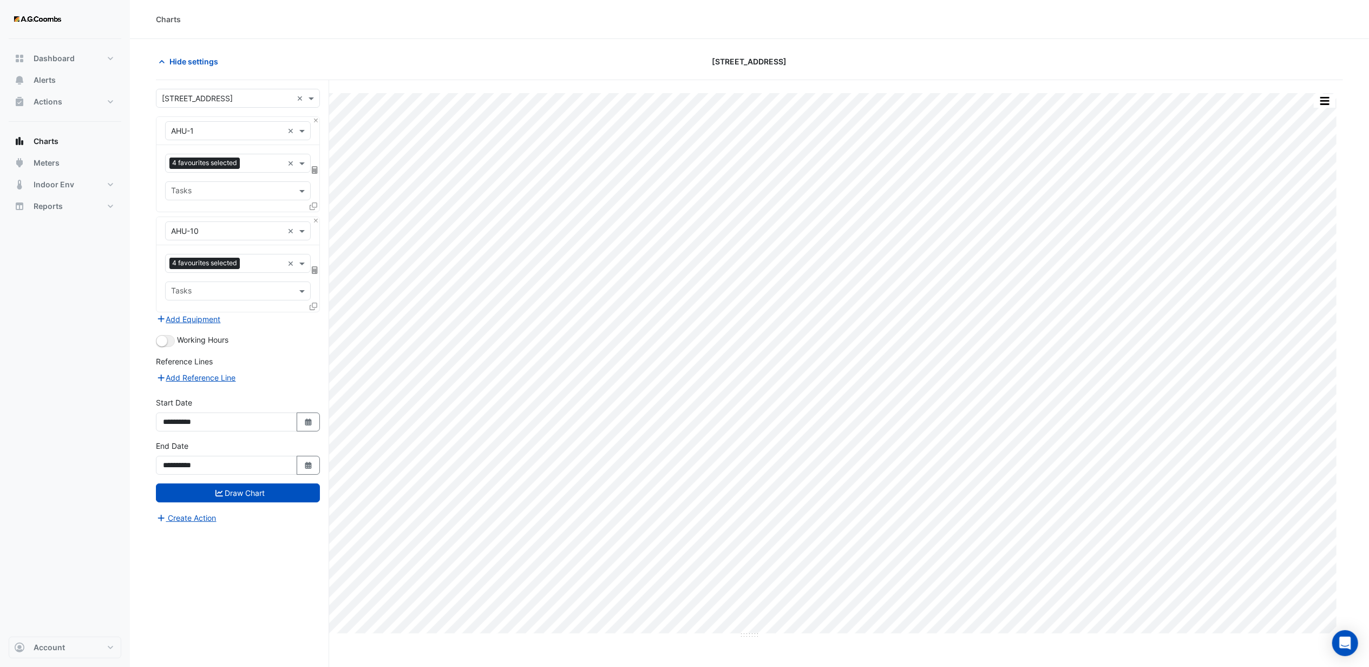
click at [259, 130] on input "text" at bounding box center [227, 131] width 112 height 11
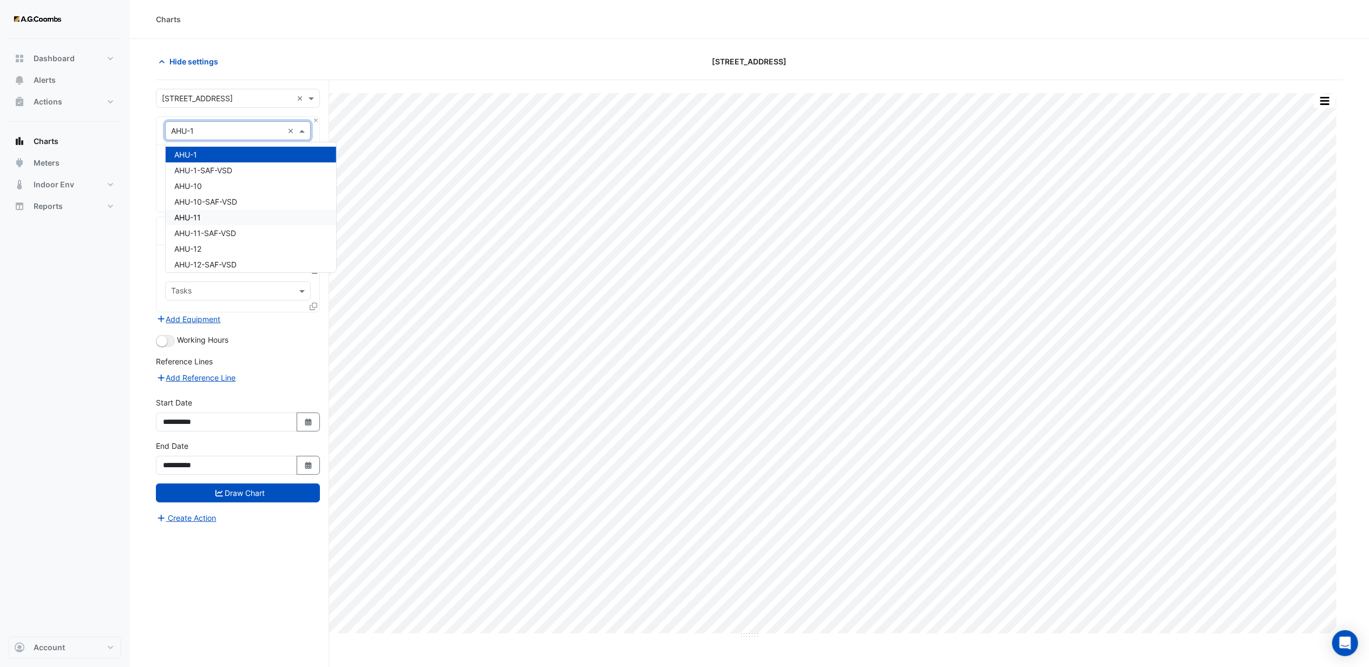
click at [193, 218] on span "AHU-11" at bounding box center [187, 217] width 27 height 9
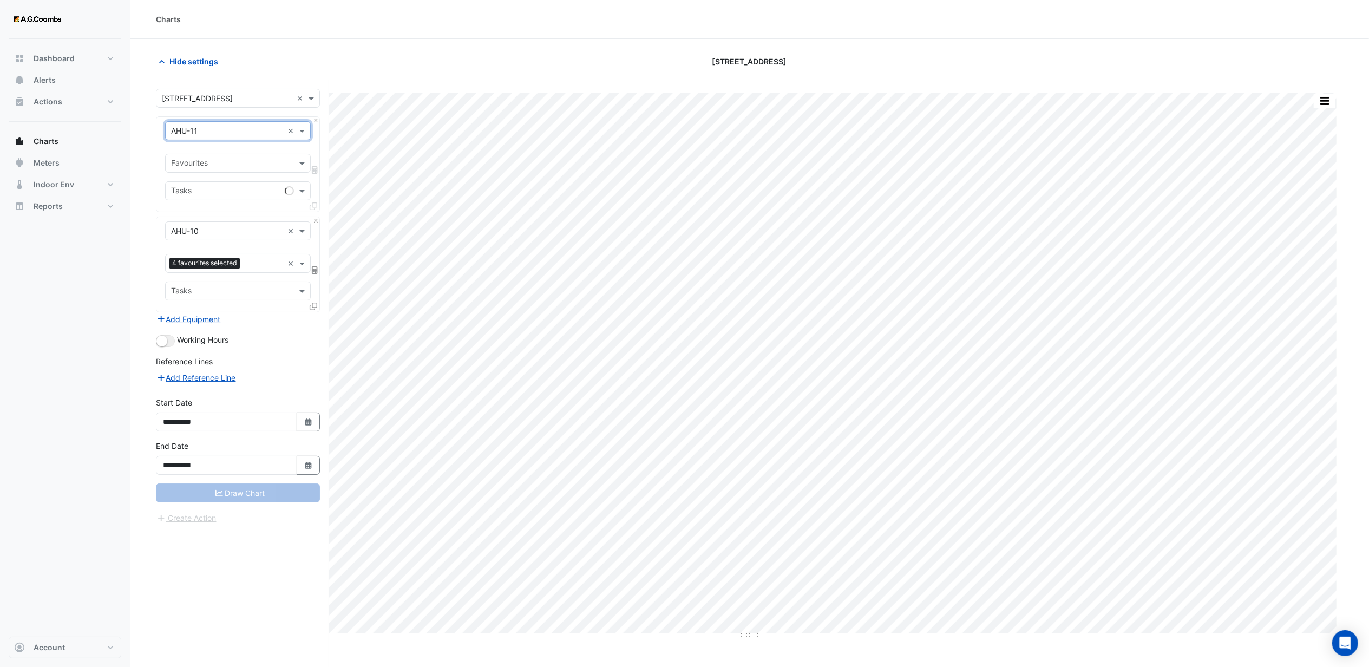
click at [199, 161] on input "text" at bounding box center [231, 164] width 121 height 11
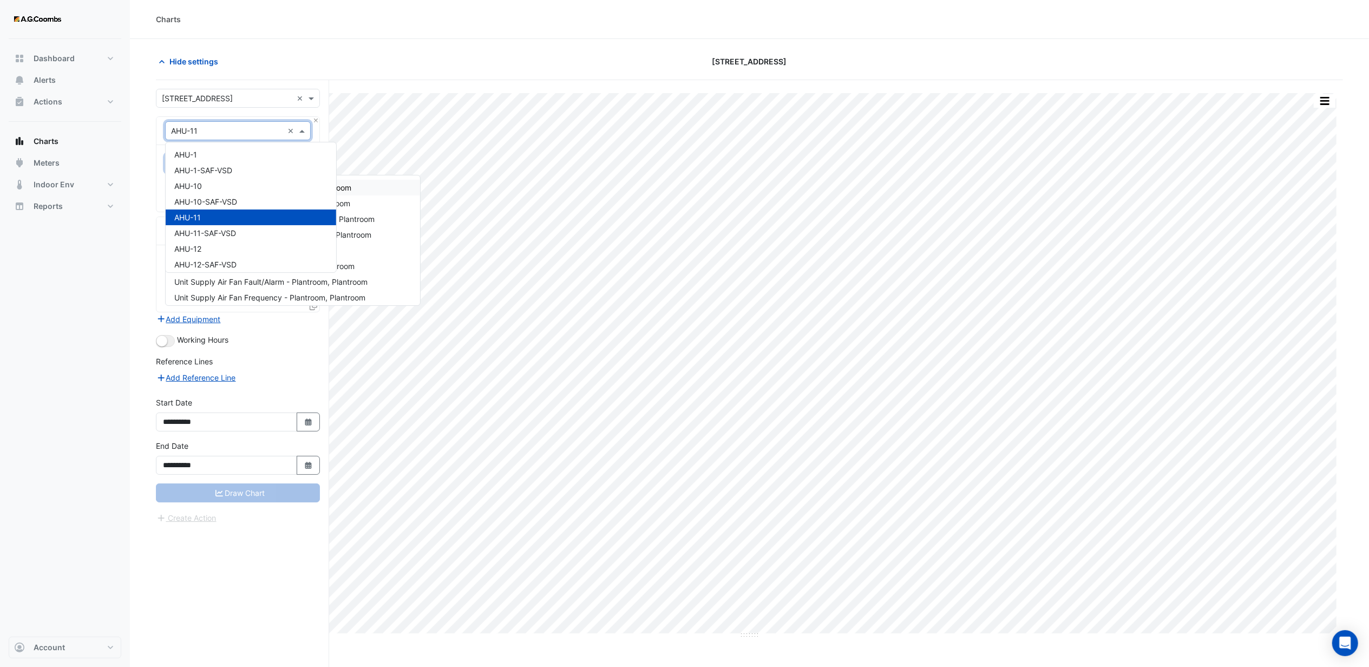
click at [219, 126] on input "text" at bounding box center [227, 131] width 112 height 11
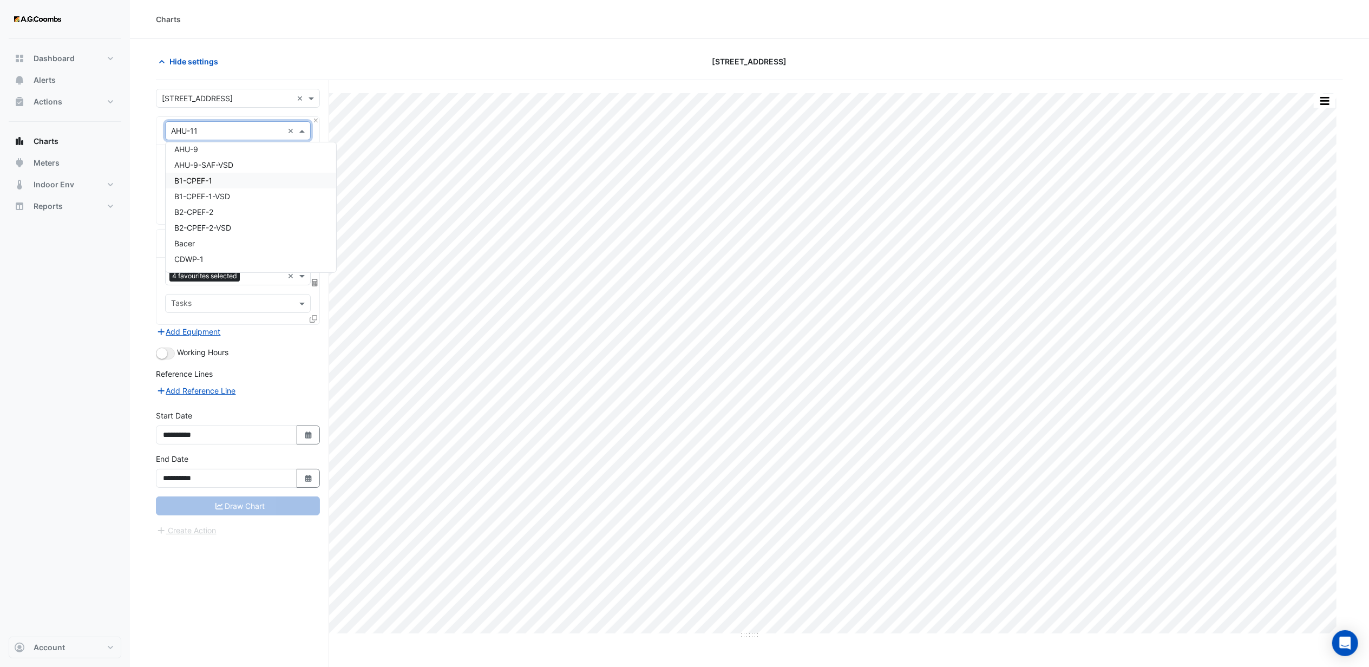
scroll to position [938, 0]
click at [193, 160] on span "AHU-7" at bounding box center [185, 158] width 23 height 9
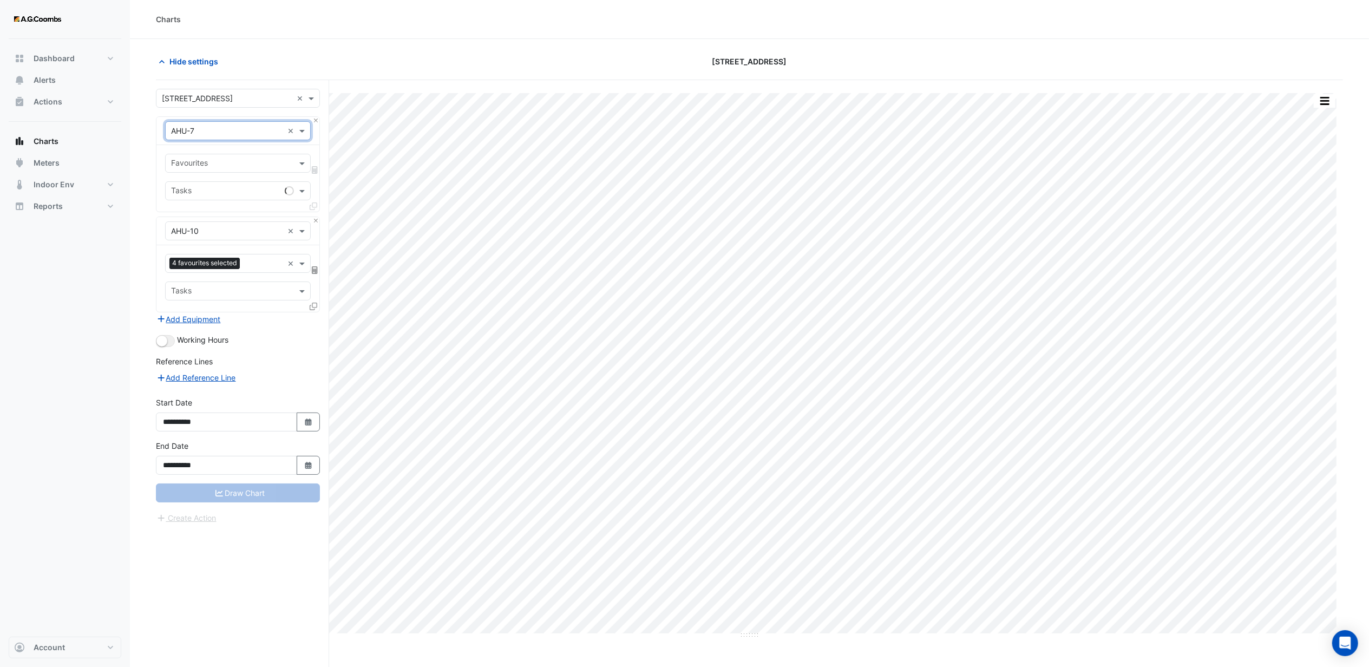
click at [196, 169] on input "text" at bounding box center [231, 164] width 121 height 11
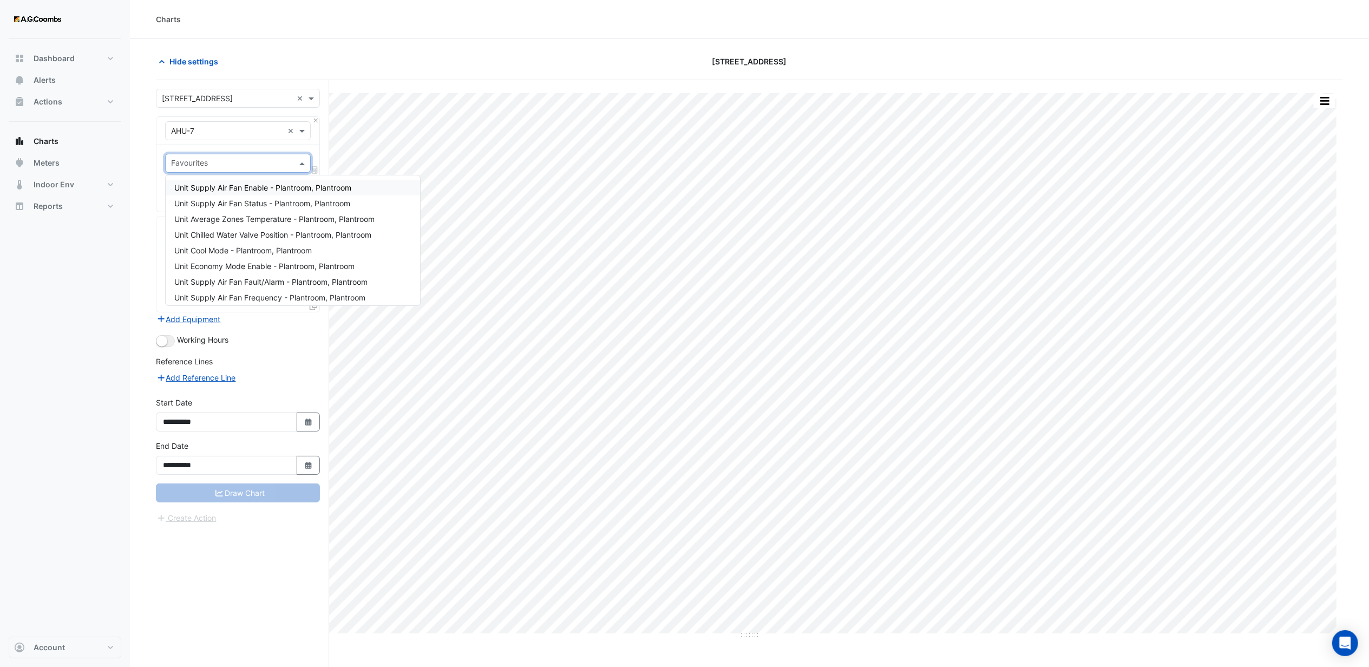
click at [213, 192] on div "Unit Supply Air Fan Enable - Plantroom, Plantroom" at bounding box center [293, 188] width 254 height 16
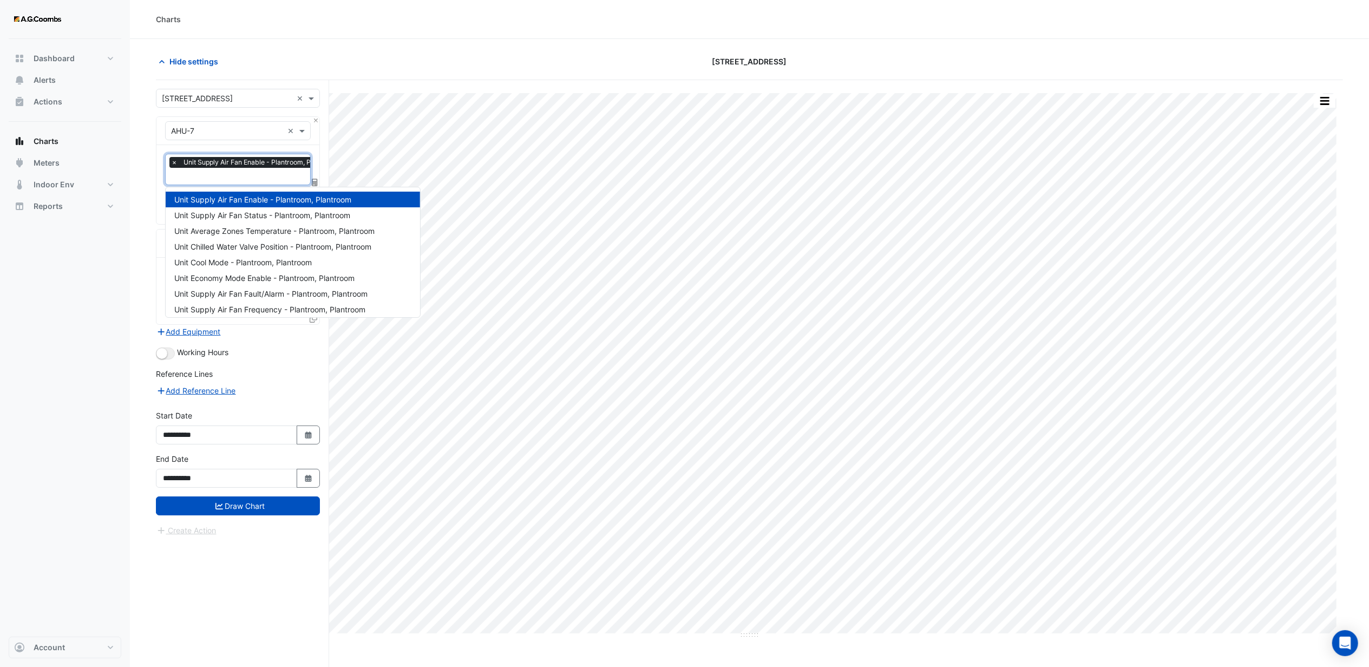
click at [205, 180] on input "text" at bounding box center [257, 177] width 173 height 11
click at [221, 209] on span "Unit Minimum Outside Air Damper Position - Plantroom, Plantroom" at bounding box center [290, 212] width 232 height 9
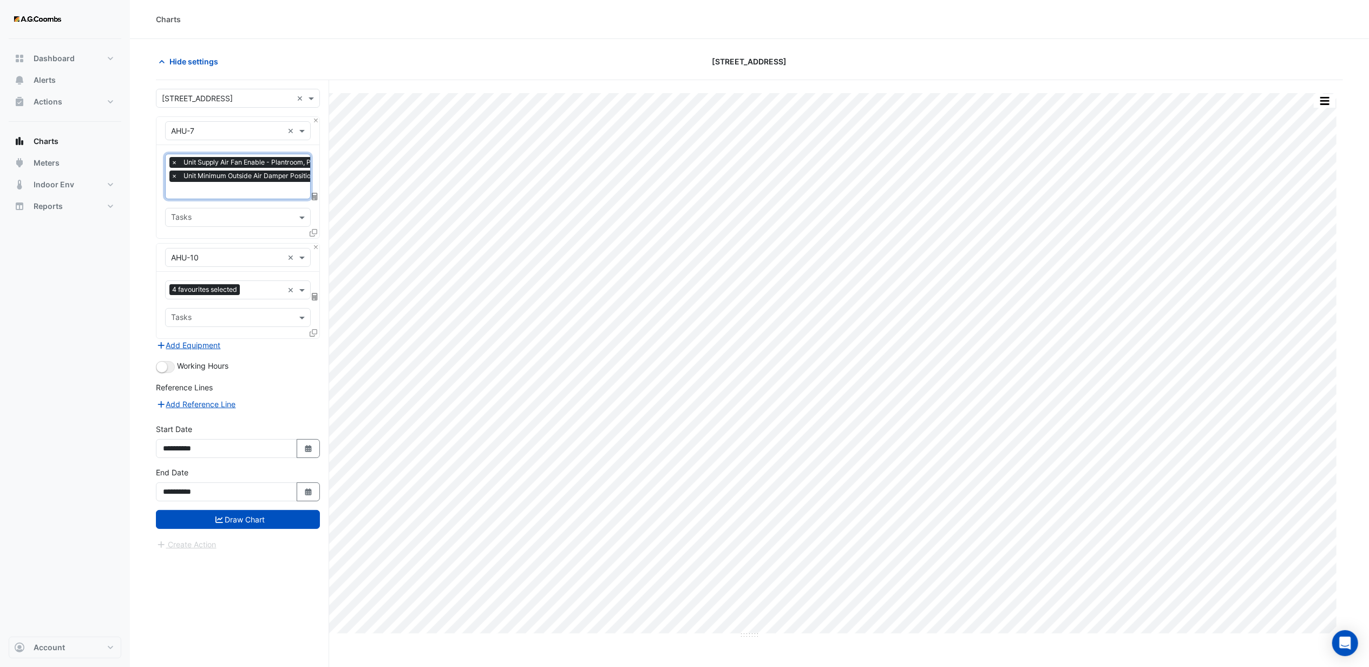
click at [204, 191] on input "text" at bounding box center [282, 191] width 222 height 11
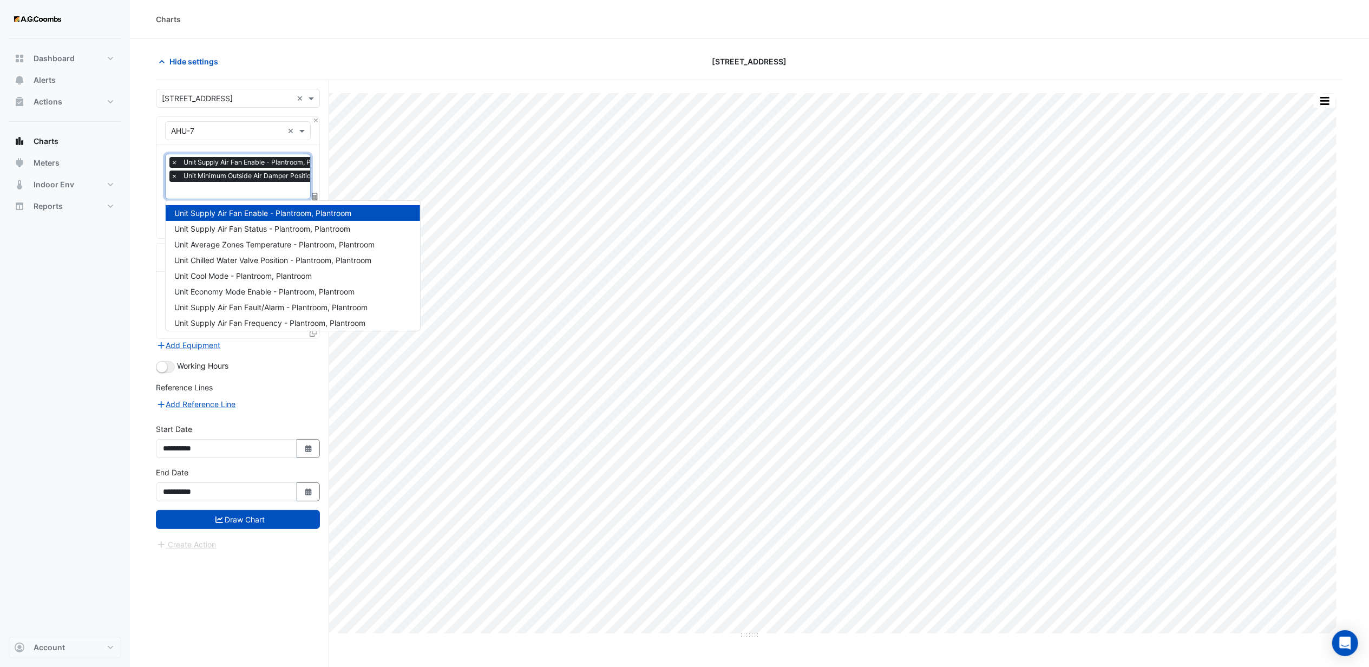
scroll to position [161, 0]
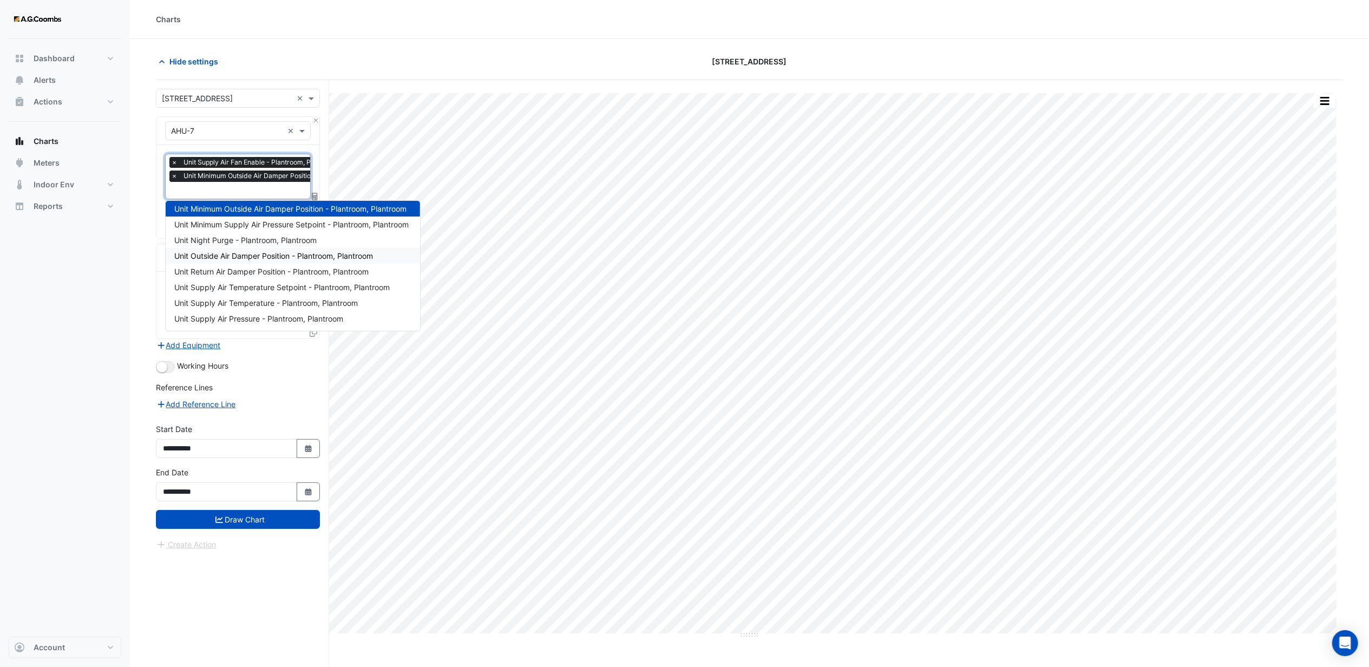
click at [219, 259] on span "Unit Outside Air Damper Position - Plantroom, Plantroom" at bounding box center [273, 255] width 199 height 9
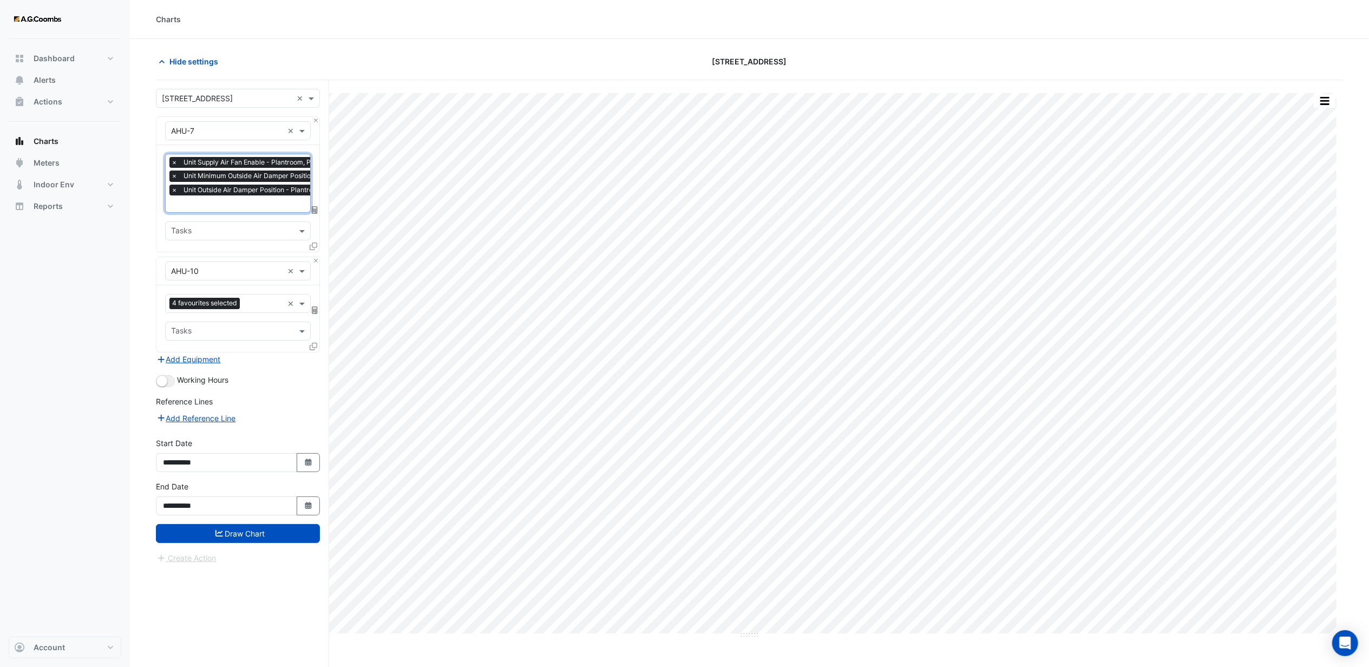
click at [219, 202] on input "text" at bounding box center [282, 204] width 222 height 11
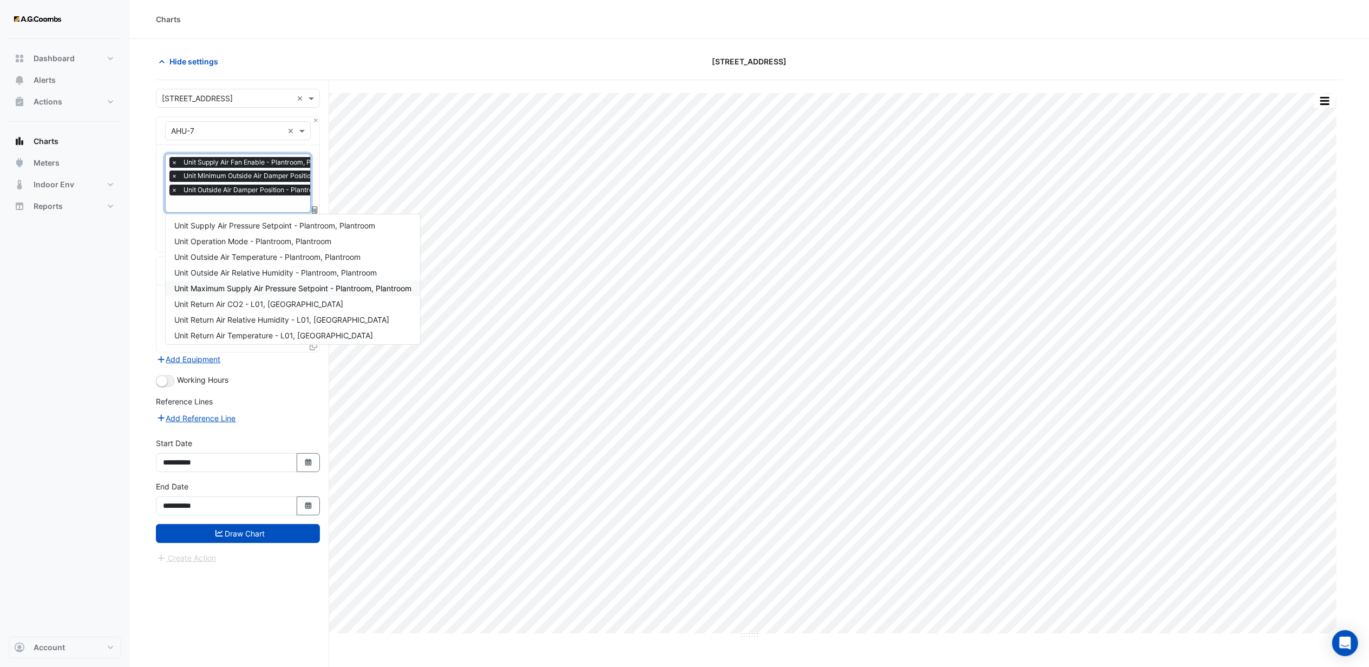
scroll to position [286, 0]
click at [241, 301] on span "Unit Return Air CO2 - L01, [GEOGRAPHIC_DATA]" at bounding box center [258, 301] width 169 height 9
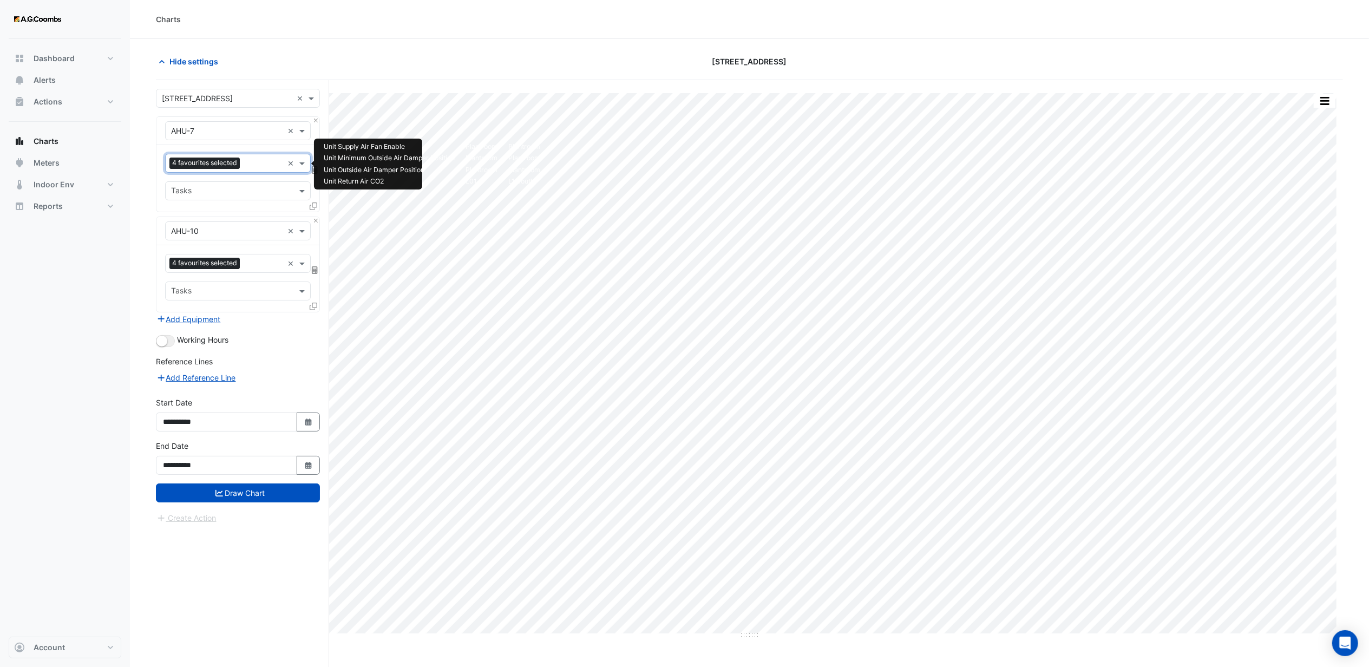
click at [213, 230] on input "text" at bounding box center [227, 231] width 112 height 11
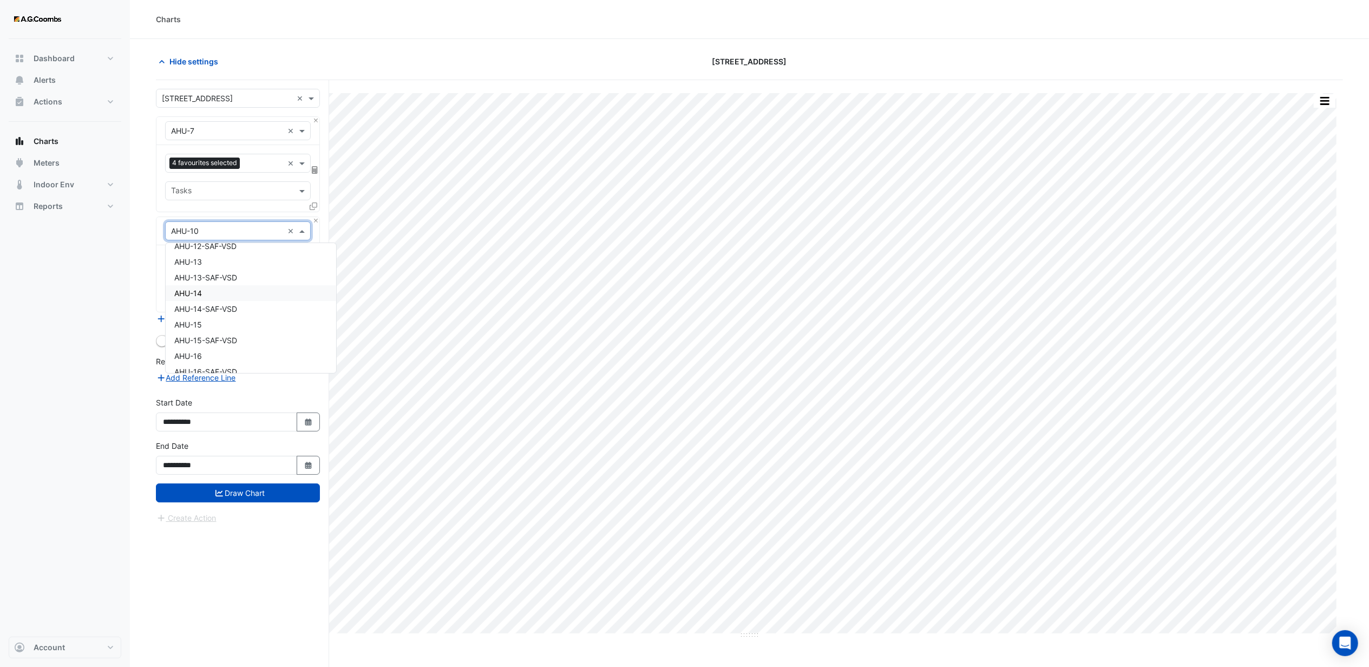
scroll to position [144, 0]
click at [192, 299] on span "AHU-15" at bounding box center [188, 299] width 28 height 9
click at [188, 267] on input "text" at bounding box center [231, 264] width 121 height 11
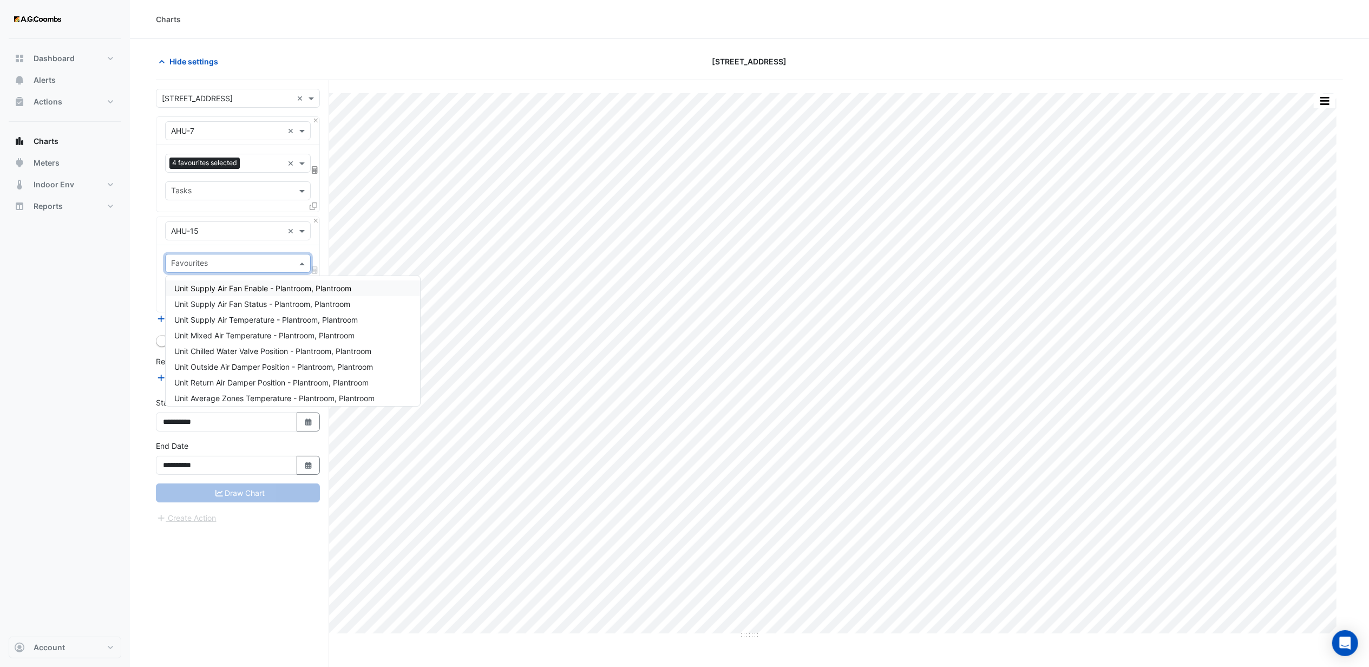
click at [207, 238] on div "× AHU-15 ×" at bounding box center [238, 230] width 146 height 19
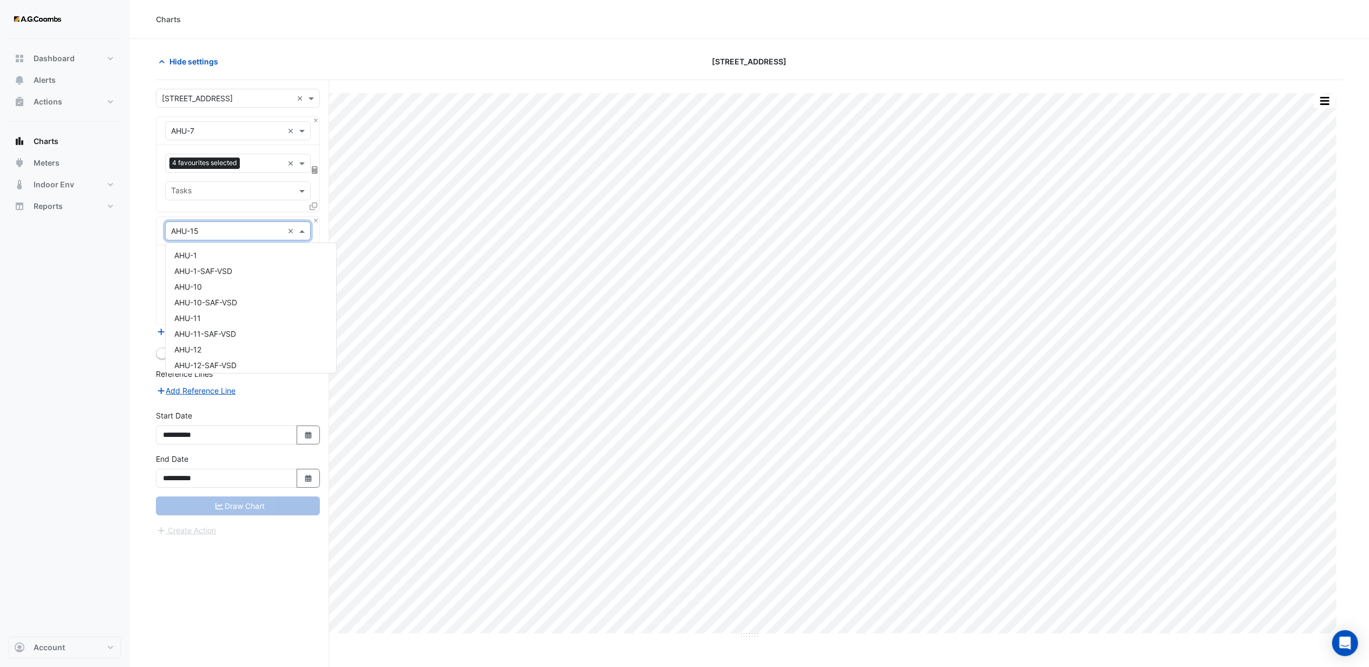
scroll to position [193, 0]
click at [193, 283] on span "AHU-16" at bounding box center [188, 282] width 28 height 9
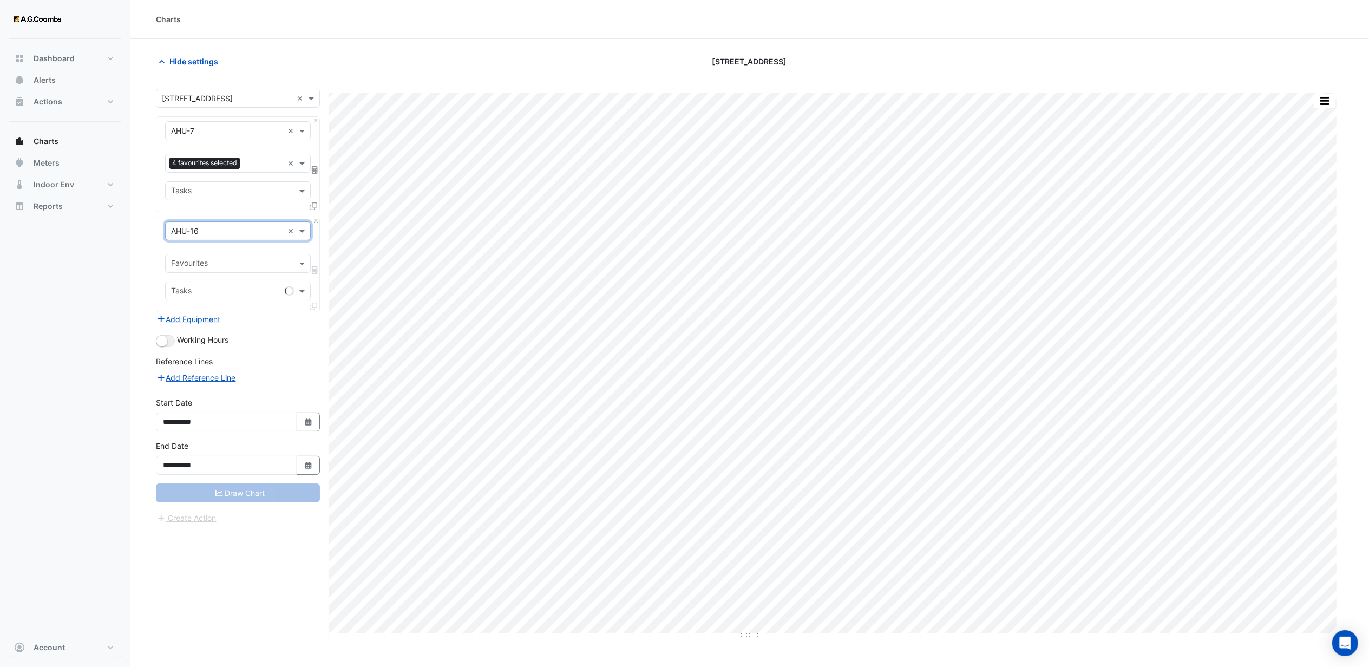
click at [209, 266] on input "text" at bounding box center [231, 264] width 121 height 11
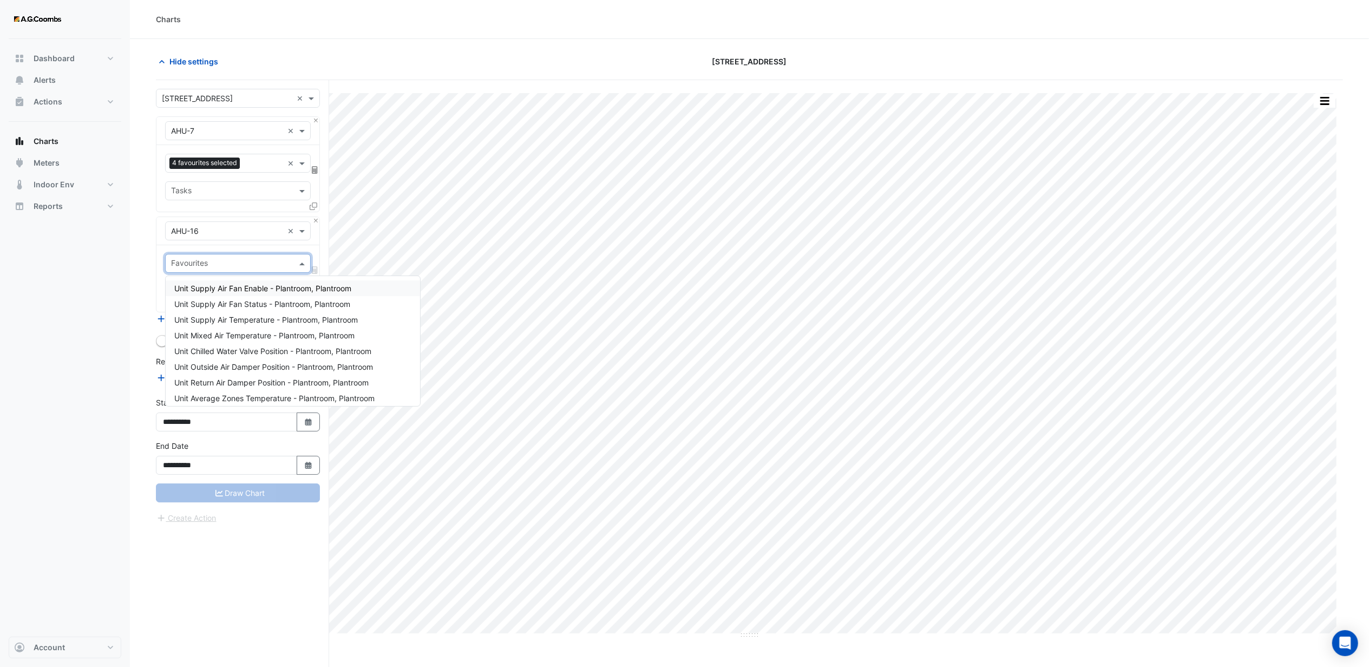
click at [213, 295] on div "Unit Supply Air Fan Enable - Plantroom, Plantroom" at bounding box center [293, 288] width 254 height 16
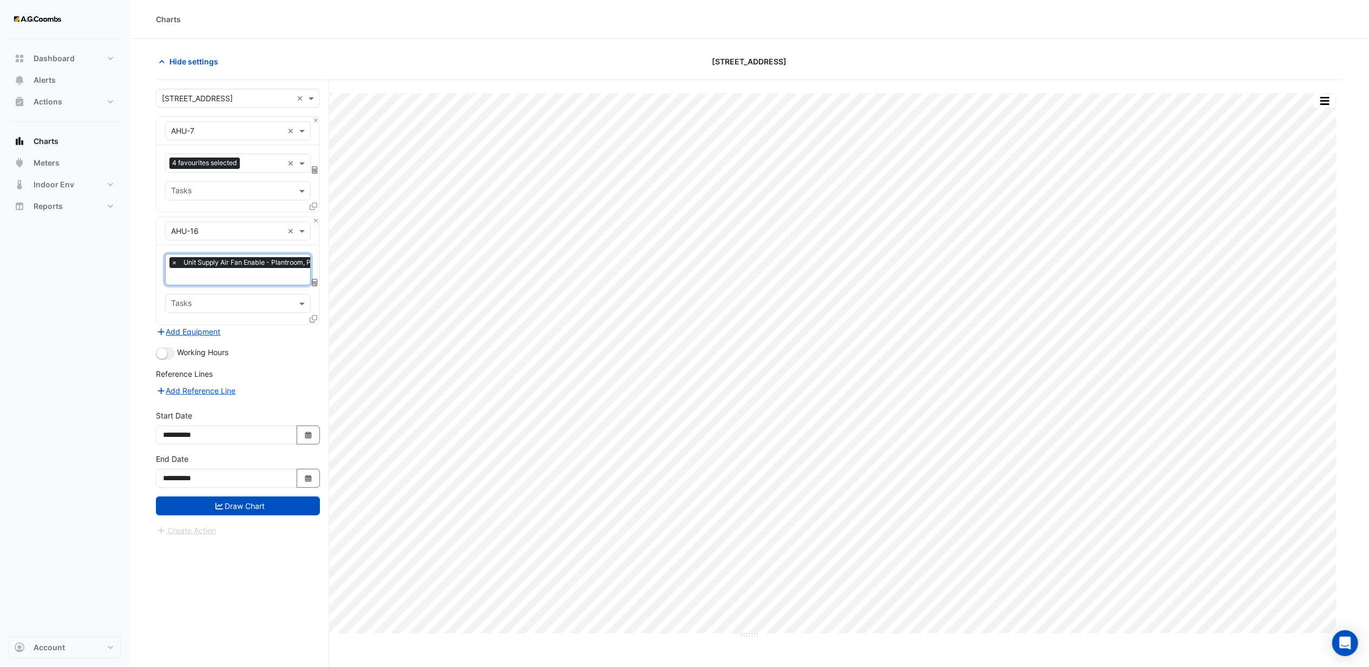
click at [208, 276] on input "text" at bounding box center [257, 277] width 173 height 11
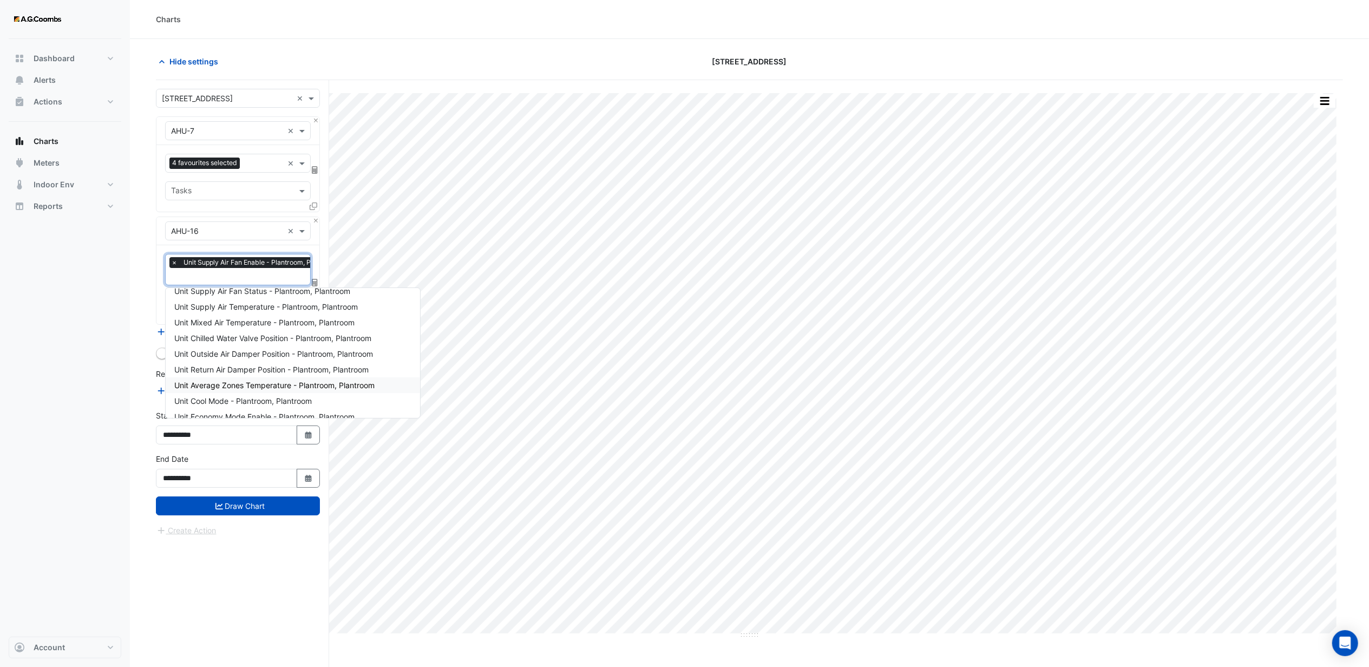
scroll to position [0, 0]
click at [224, 377] on span "Unit Outside Air Damper Position - Plantroom, Plantroom" at bounding box center [273, 378] width 199 height 9
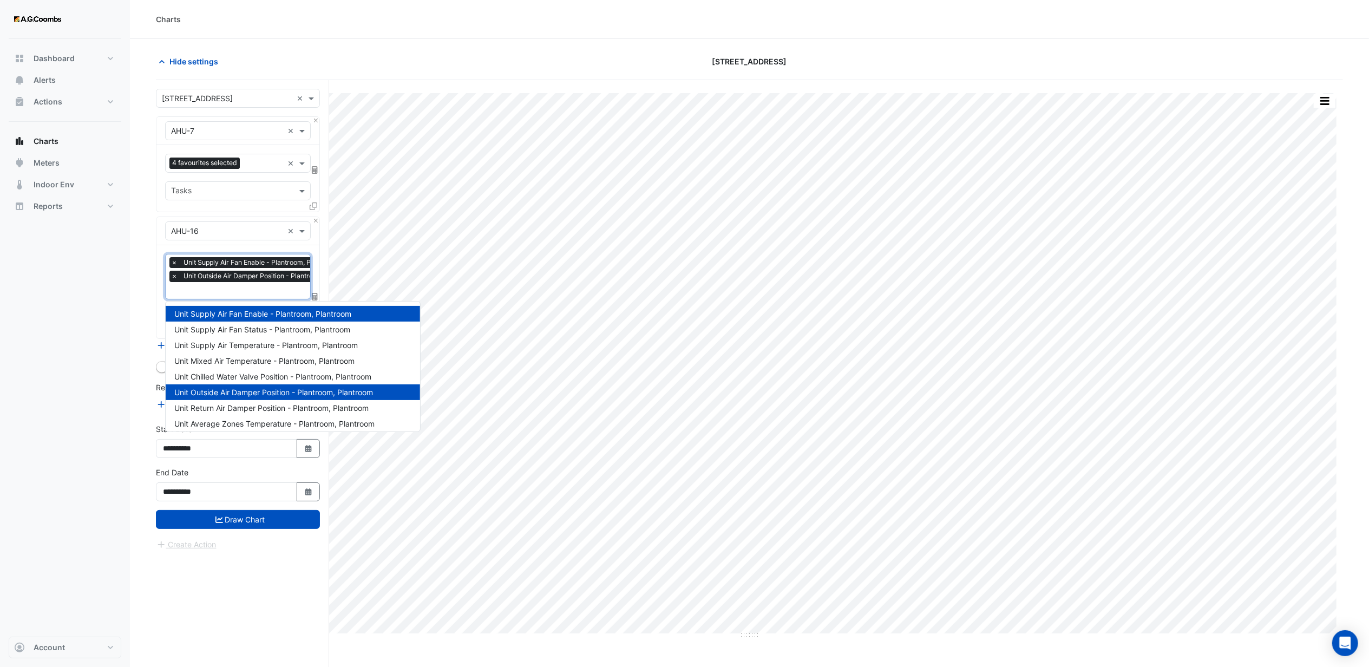
click at [211, 294] on input "text" at bounding box center [267, 291] width 192 height 11
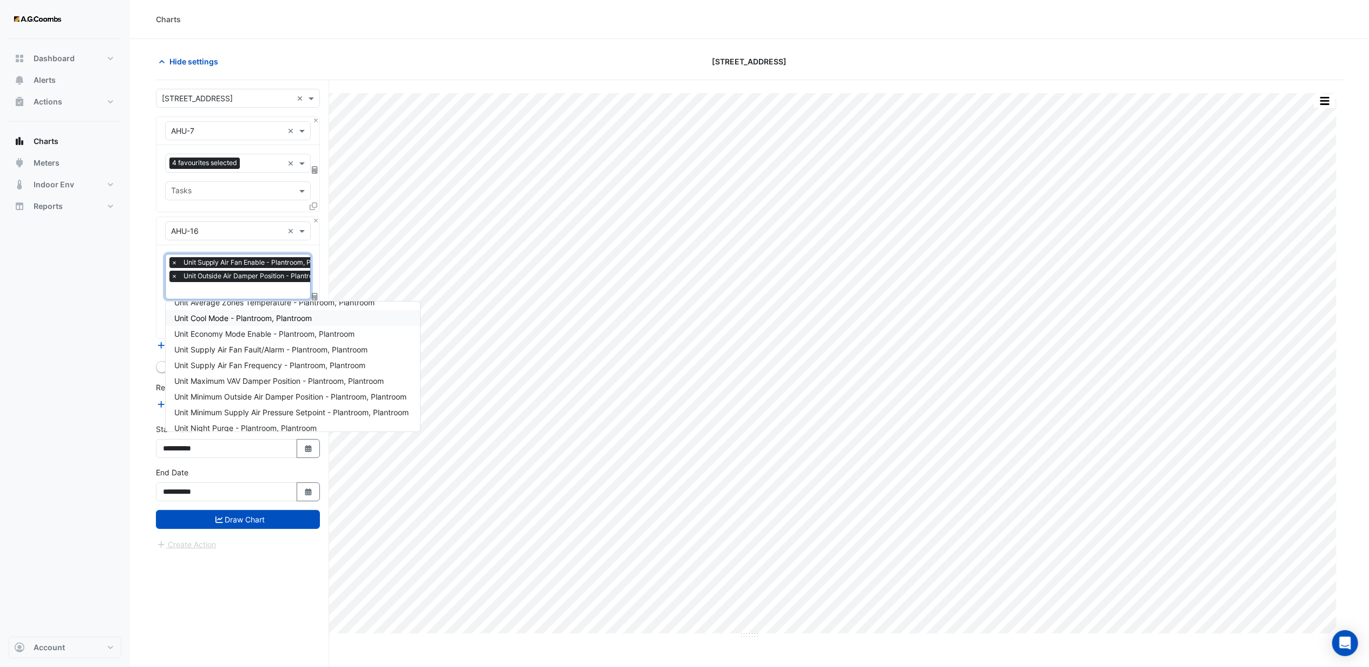
scroll to position [144, 0]
click at [225, 375] on span "Unit Minimum Outside Air Damper Position - Plantroom, Plantroom" at bounding box center [290, 373] width 232 height 9
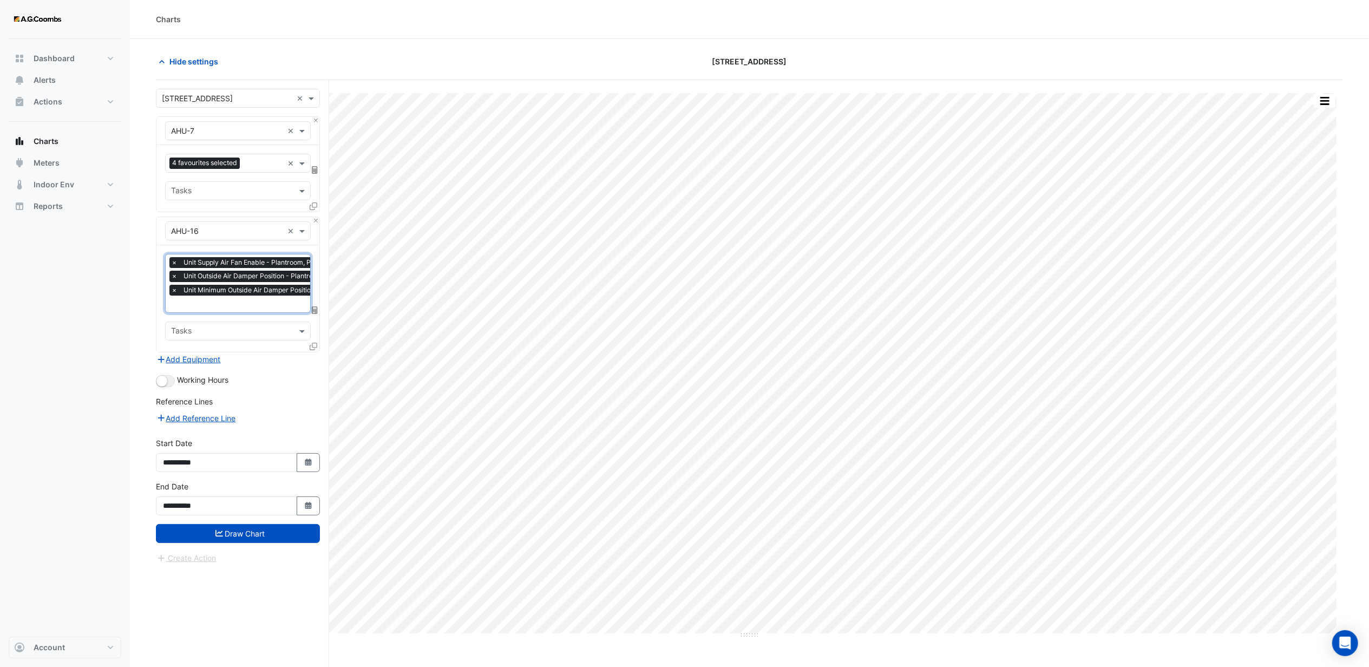
click at [186, 306] on input "text" at bounding box center [282, 304] width 222 height 11
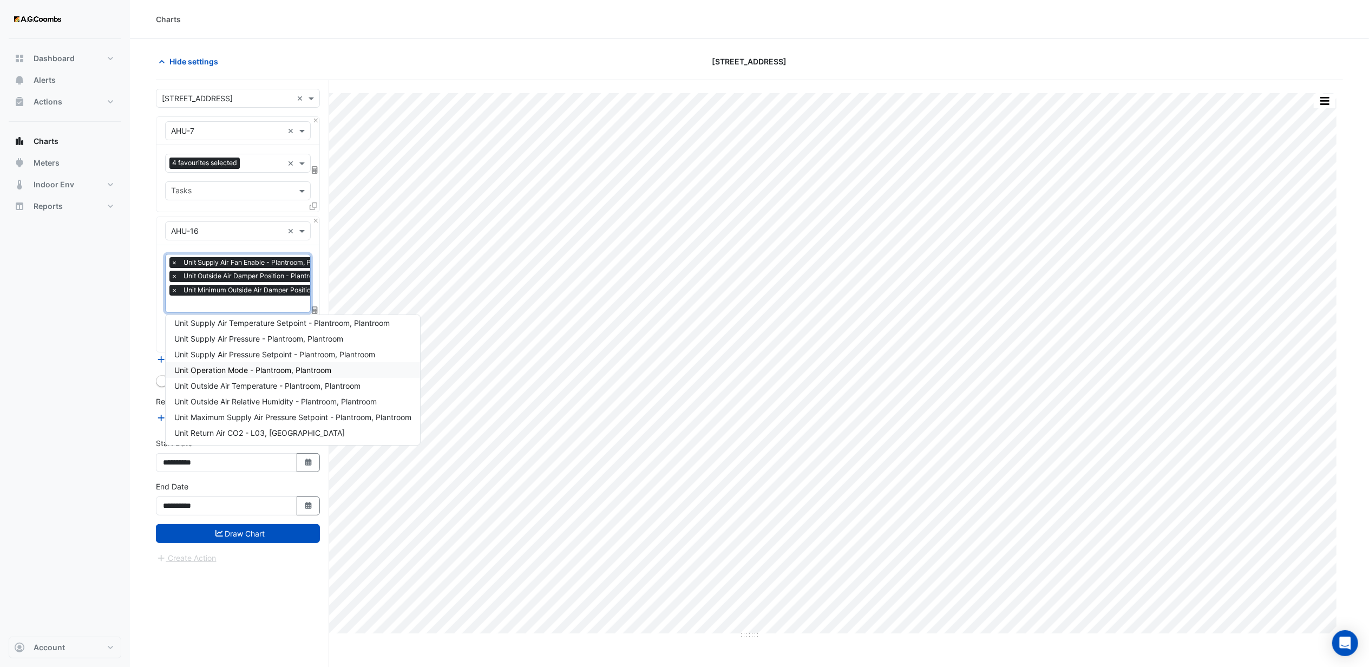
scroll to position [280, 0]
click at [219, 403] on span "Unit Return Air CO2 - L03, [GEOGRAPHIC_DATA]" at bounding box center [259, 407] width 171 height 9
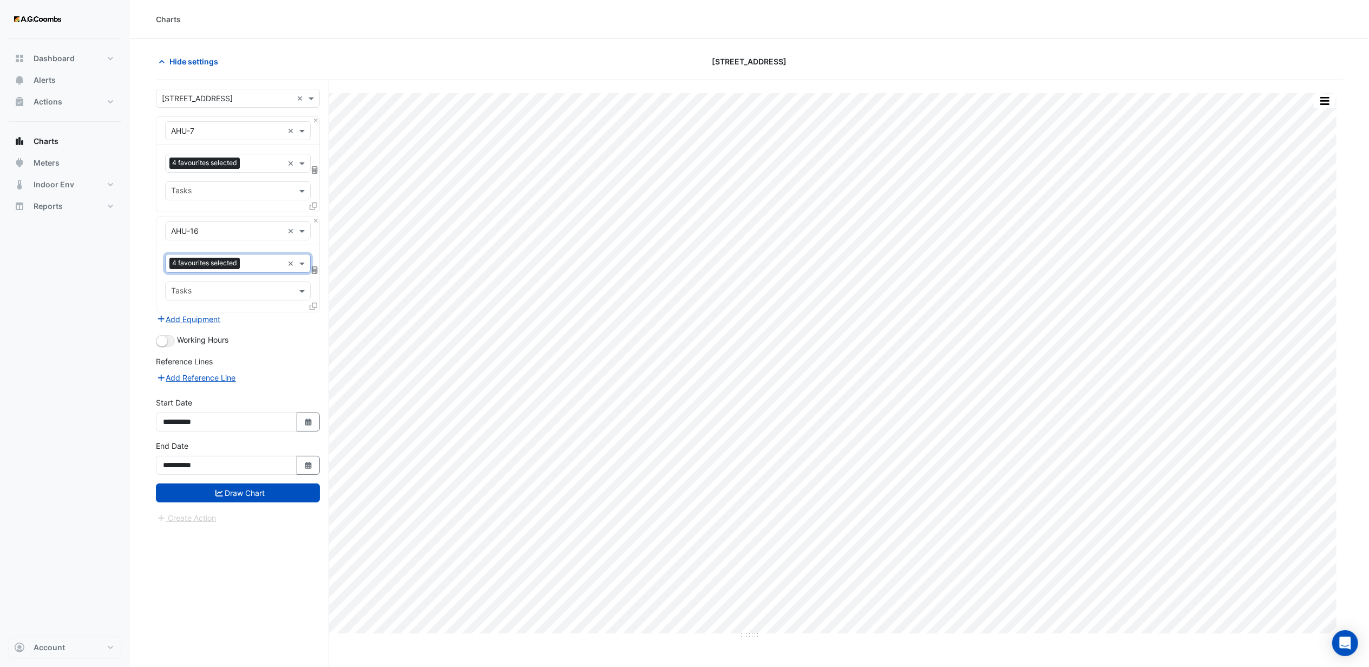
click at [102, 345] on div "Dashboard Portfolio Ratings Performance Alerts Actions Site Manager Charts" at bounding box center [65, 338] width 113 height 598
click at [228, 501] on button "Draw Chart" at bounding box center [238, 492] width 164 height 19
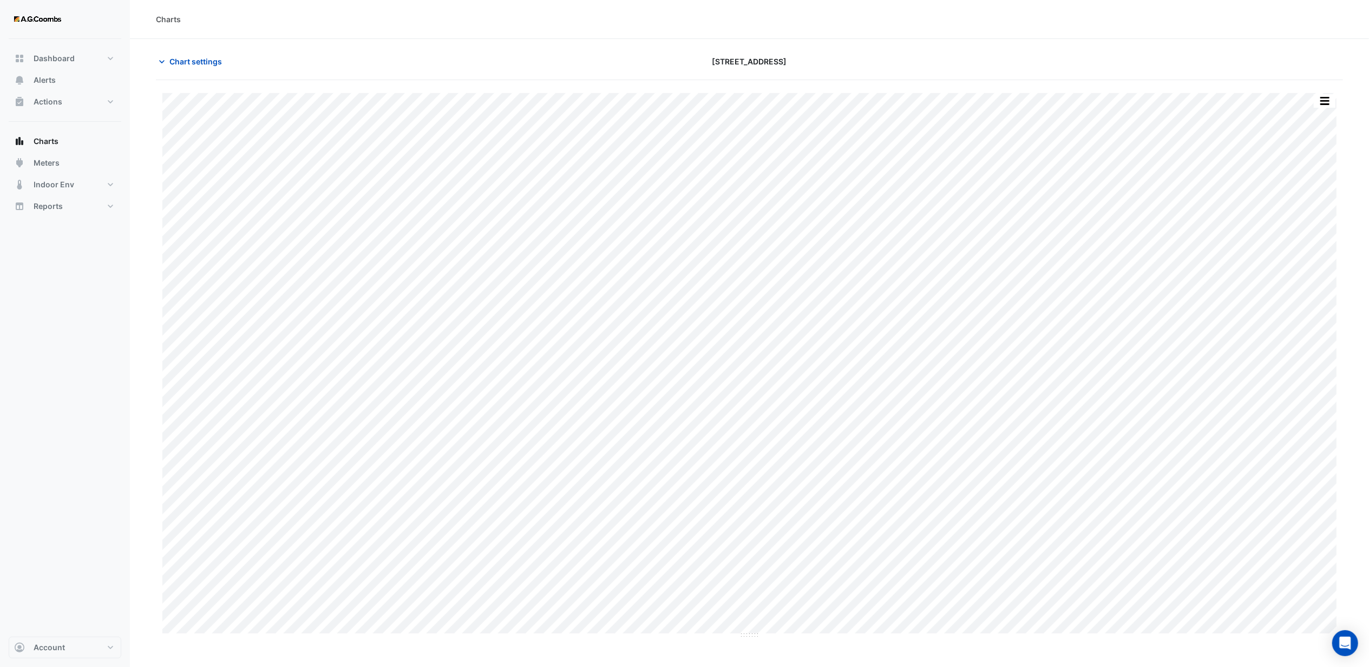
click at [540, 29] on div "Charts" at bounding box center [749, 19] width 1239 height 39
drag, startPoint x: 786, startPoint y: 60, endPoint x: 692, endPoint y: 59, distance: 94.2
click at [692, 59] on div "[STREET_ADDRESS]" at bounding box center [749, 61] width 400 height 19
drag, startPoint x: 692, startPoint y: 59, endPoint x: 652, endPoint y: 78, distance: 44.5
click at [652, 78] on app-charts "Chart settings [STREET_ADDRESS] Print Save as JPEG Save as PNG Sample Tooltip ×…" at bounding box center [749, 380] width 1187 height 656
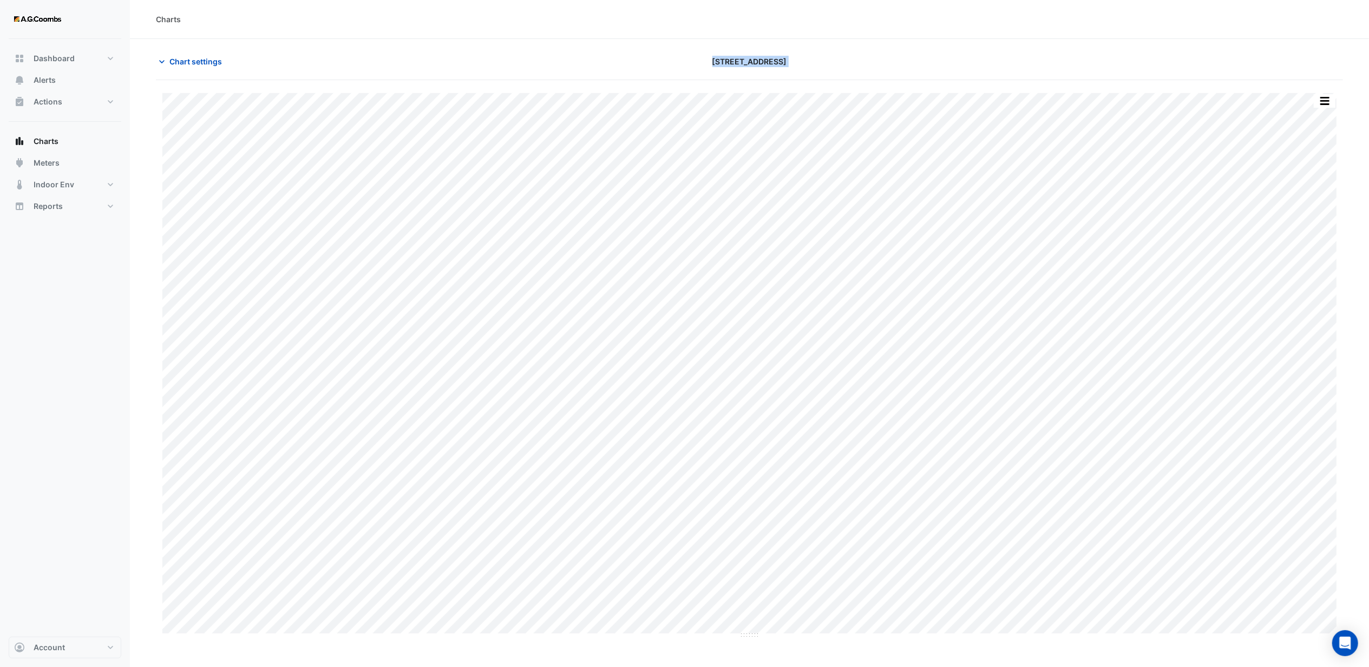
drag, startPoint x: 652, startPoint y: 78, endPoint x: 639, endPoint y: 51, distance: 30.3
click at [639, 51] on section "Chart settings [STREET_ADDRESS] Print Save as JPEG Save as PNG Sample Tooltip ×…" at bounding box center [749, 373] width 1239 height 669
click at [813, 62] on div "[STREET_ADDRESS]" at bounding box center [749, 61] width 400 height 19
click at [903, 70] on div "[STREET_ADDRESS]" at bounding box center [749, 61] width 400 height 19
click at [1326, 102] on button "button" at bounding box center [1325, 101] width 22 height 14
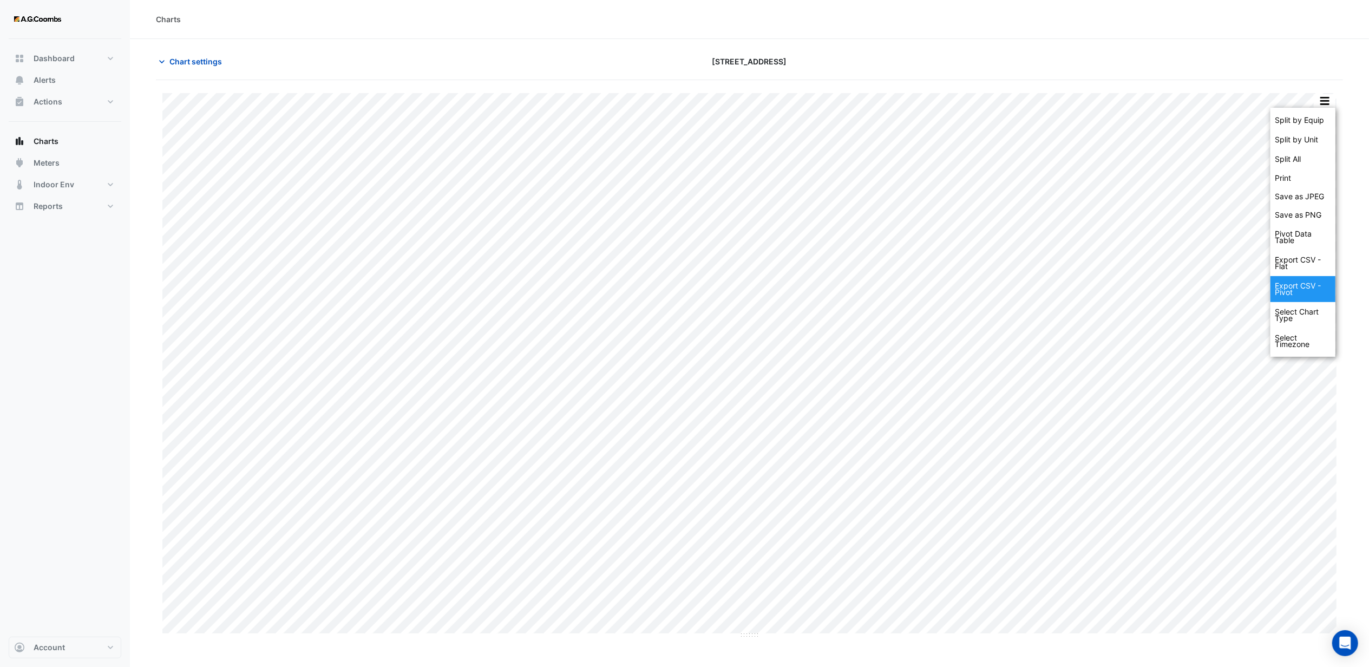
click at [1294, 291] on div "Export CSV - Pivot" at bounding box center [1302, 289] width 65 height 26
drag, startPoint x: 844, startPoint y: 42, endPoint x: 849, endPoint y: 37, distance: 6.5
click at [844, 42] on section "Chart settings [STREET_ADDRESS] Split by Equip Split by Unit Split All Print Sa…" at bounding box center [749, 373] width 1239 height 669
